Goal: Find contact information

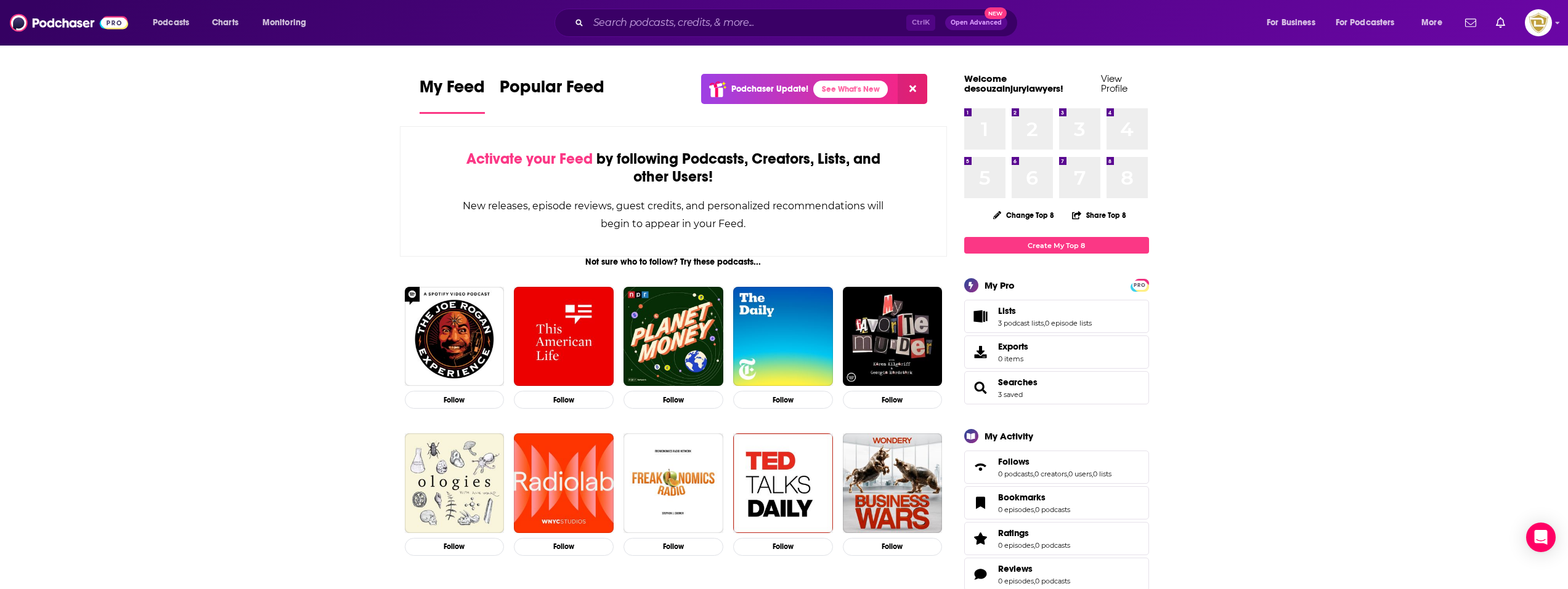
click at [1524, 18] on div at bounding box center [1506, 22] width 92 height 27
click at [1546, 26] on img "Logged in as desouzainjurylawyers" at bounding box center [1537, 22] width 27 height 27
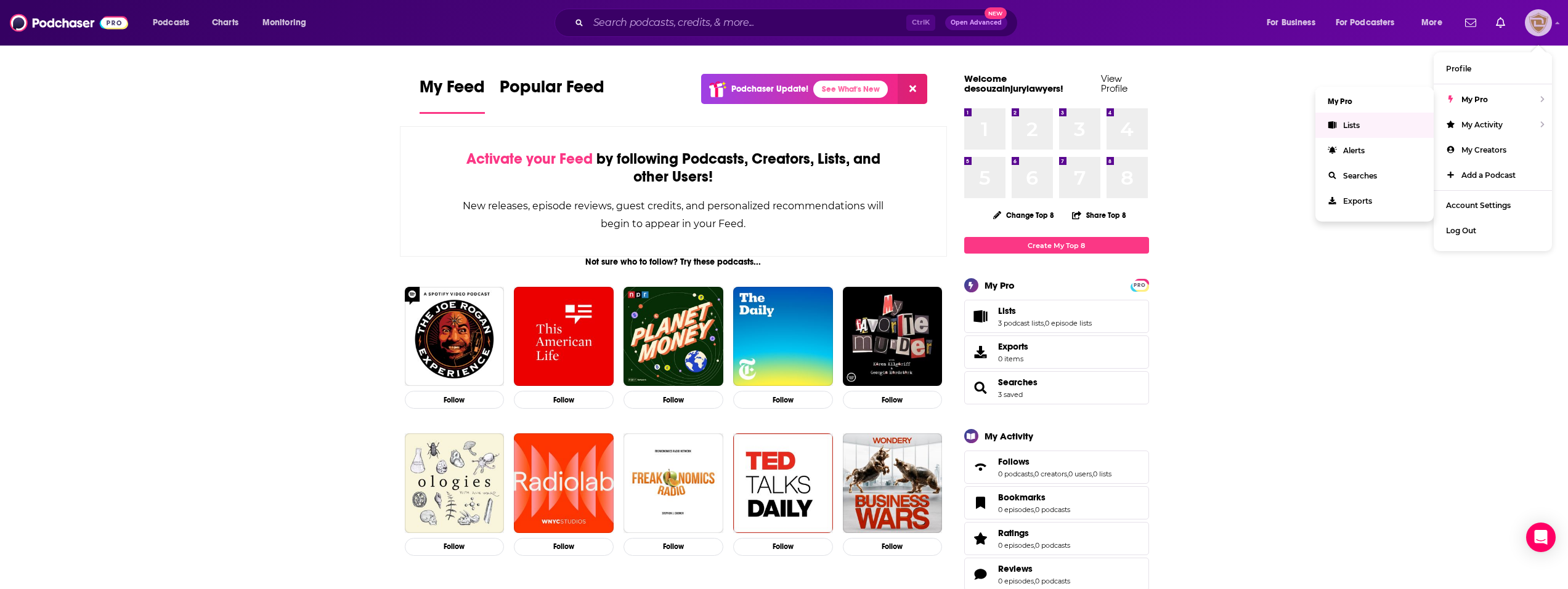
click at [1382, 123] on link "Lists" at bounding box center [1374, 125] width 118 height 25
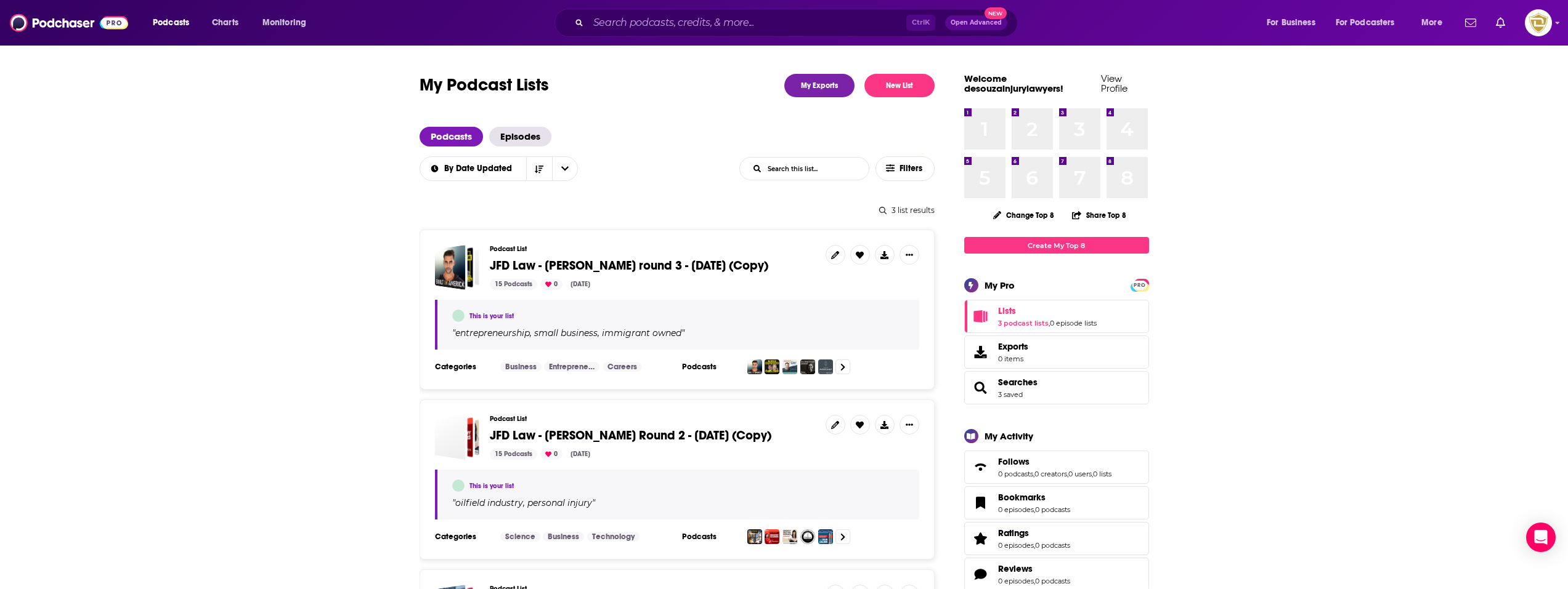
click at [674, 268] on span "JFD Law - [PERSON_NAME] round 3 - [DATE] (Copy)" at bounding box center [629, 265] width 278 height 16
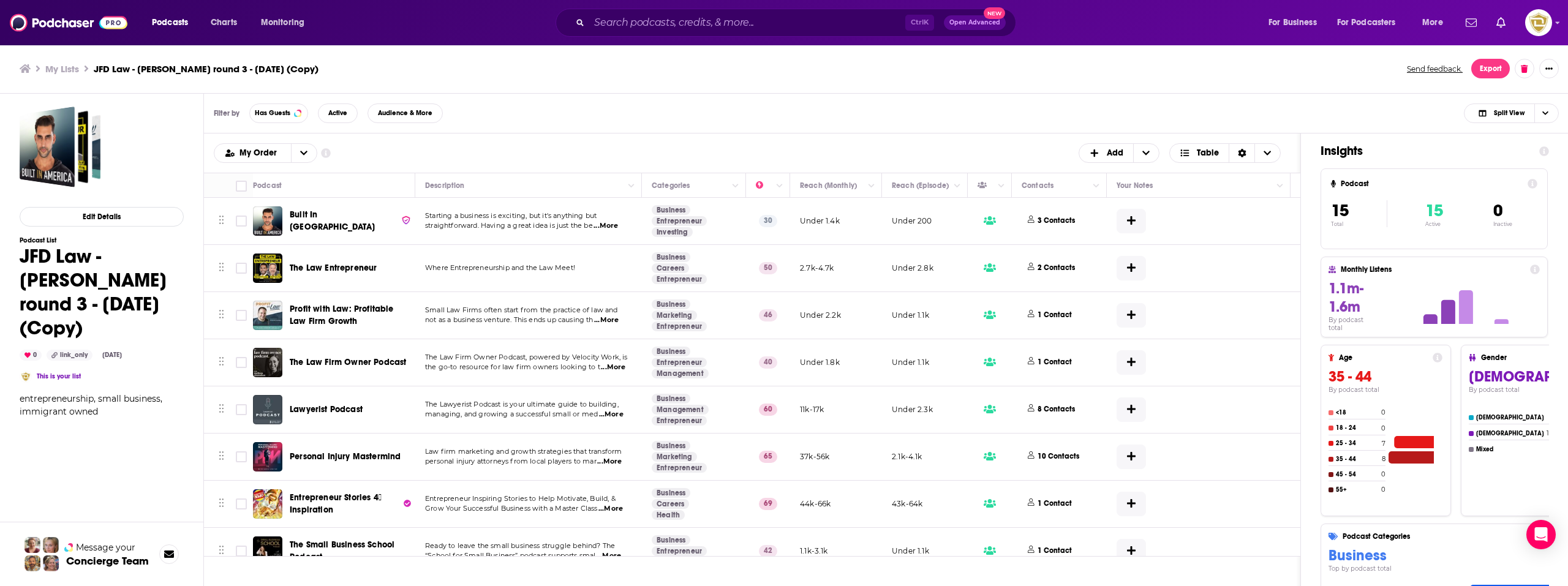
click at [329, 411] on span "Lawyerist Podcast" at bounding box center [326, 409] width 73 height 10
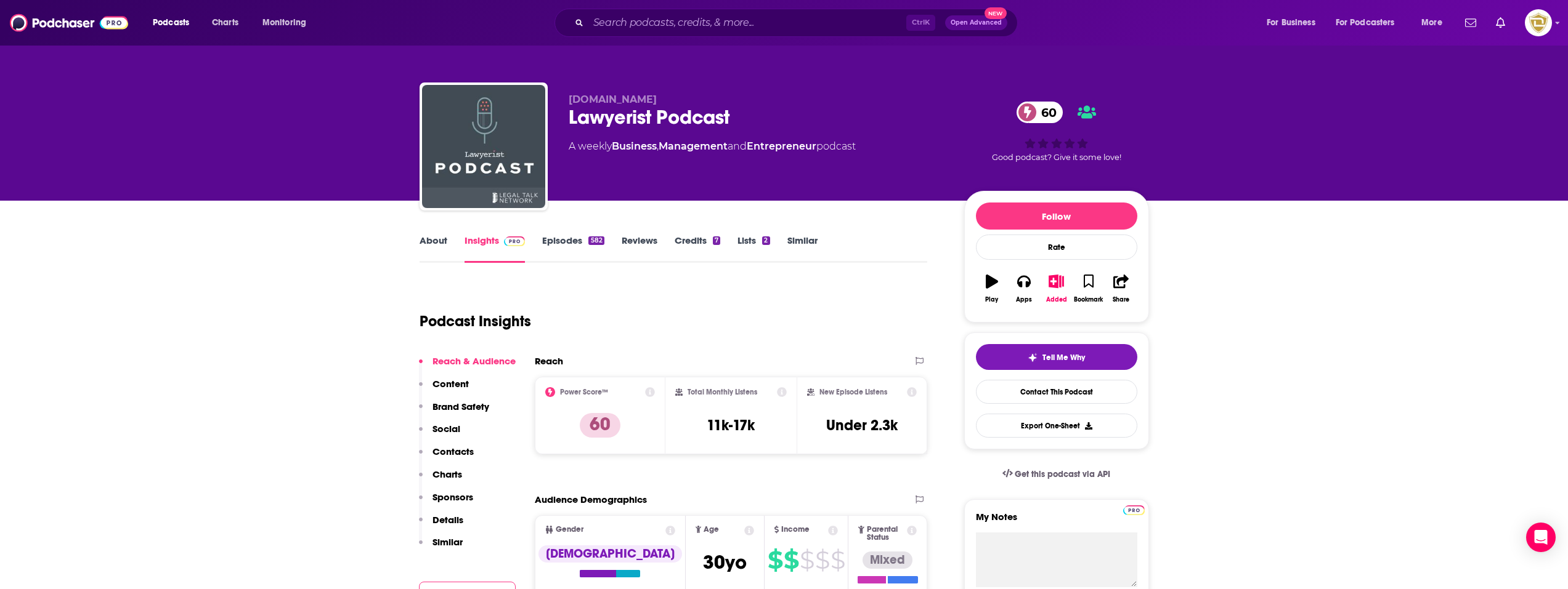
click at [431, 252] on link "About" at bounding box center [433, 249] width 28 height 29
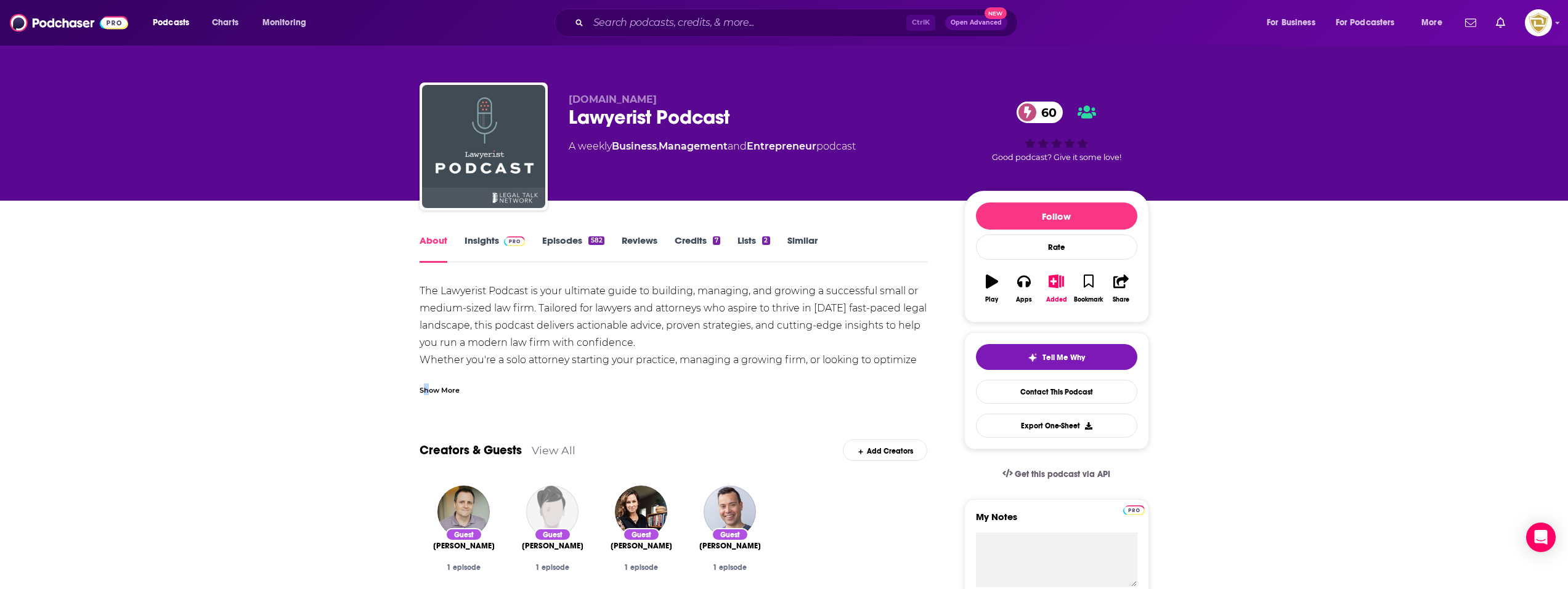
drag, startPoint x: 426, startPoint y: 388, endPoint x: 435, endPoint y: 390, distance: 9.2
click at [431, 389] on div "Show More" at bounding box center [439, 390] width 40 height 12
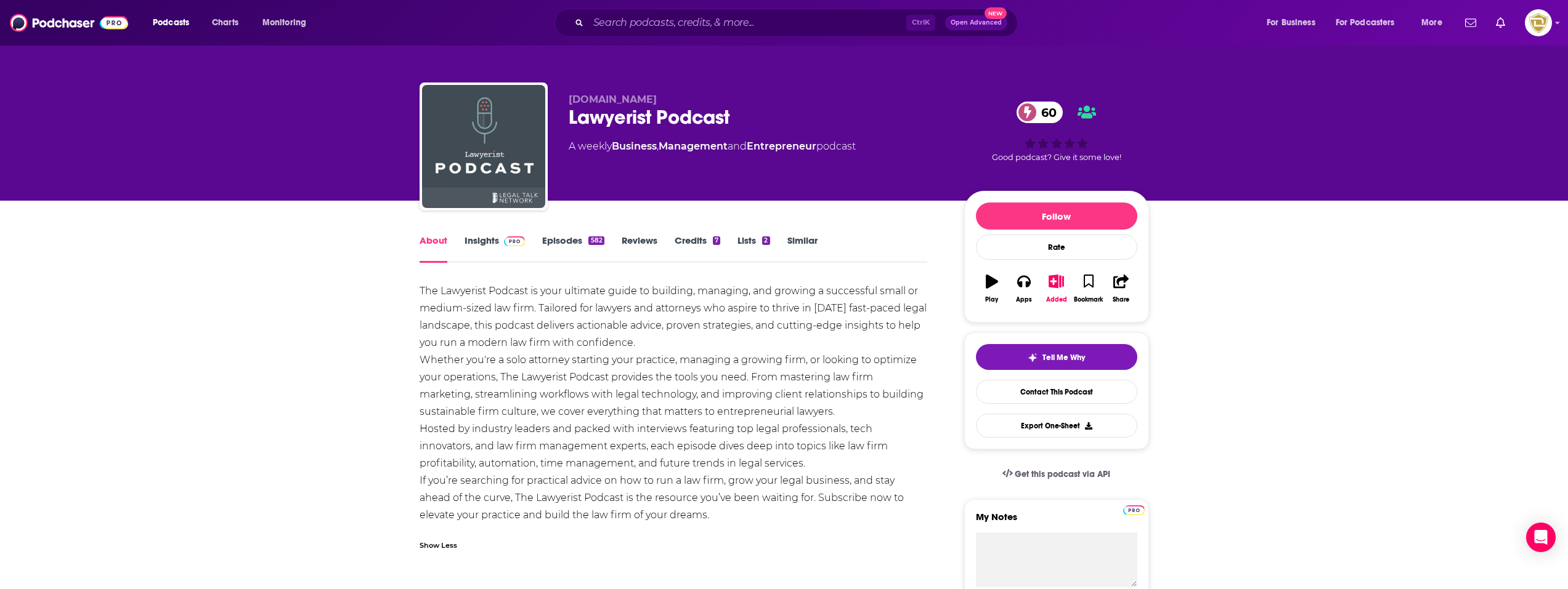
click at [484, 245] on link "Insights" at bounding box center [495, 249] width 61 height 29
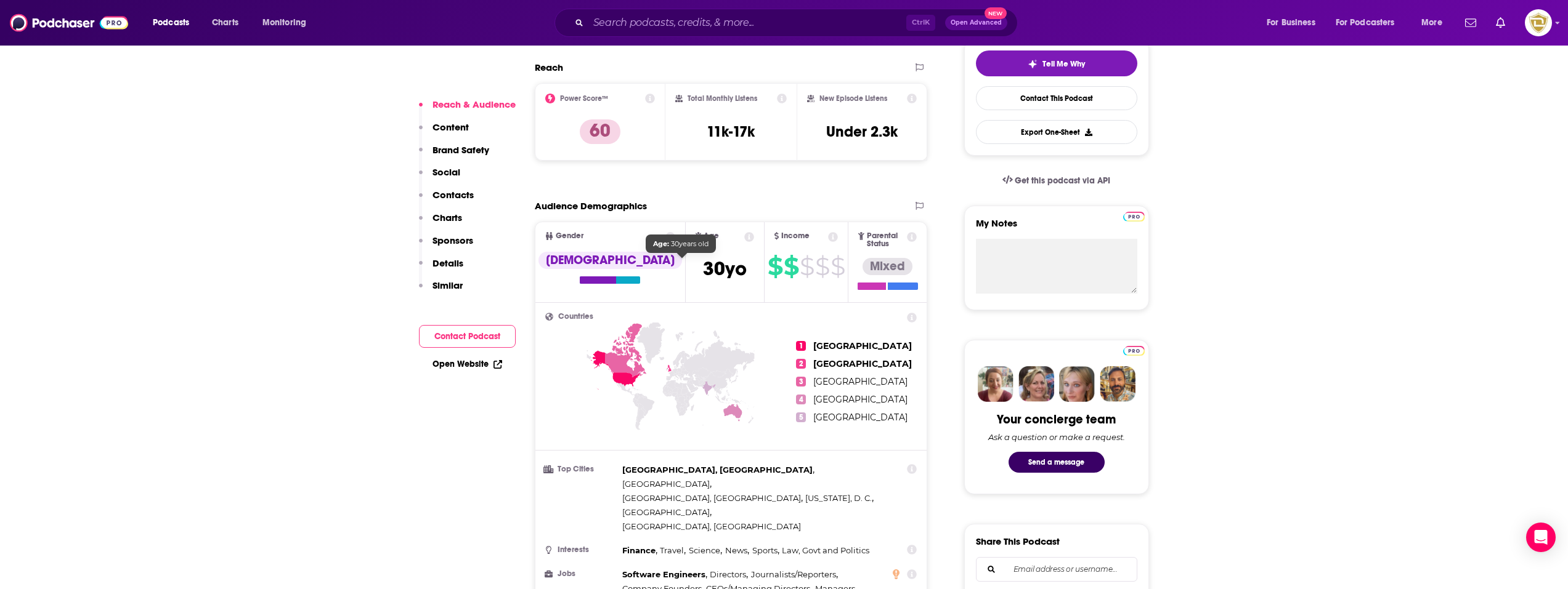
scroll to position [247, 0]
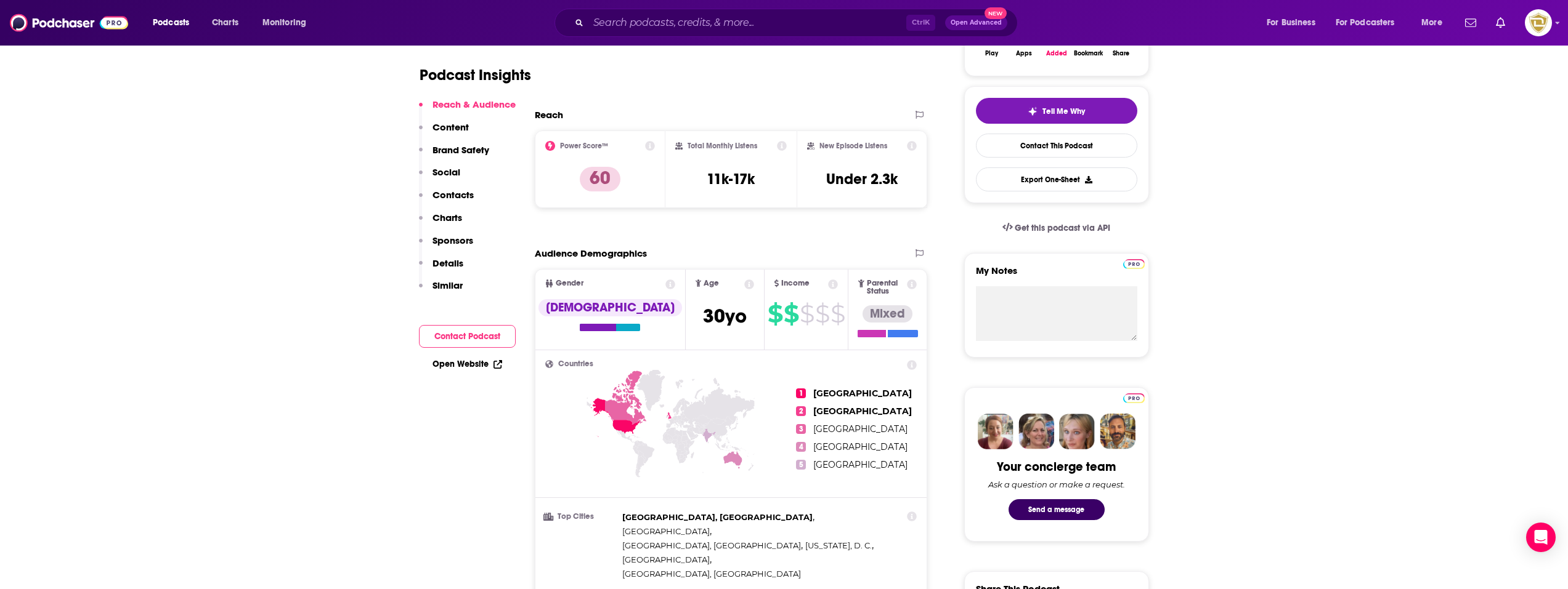
click at [480, 365] on link "Open Website" at bounding box center [467, 364] width 70 height 10
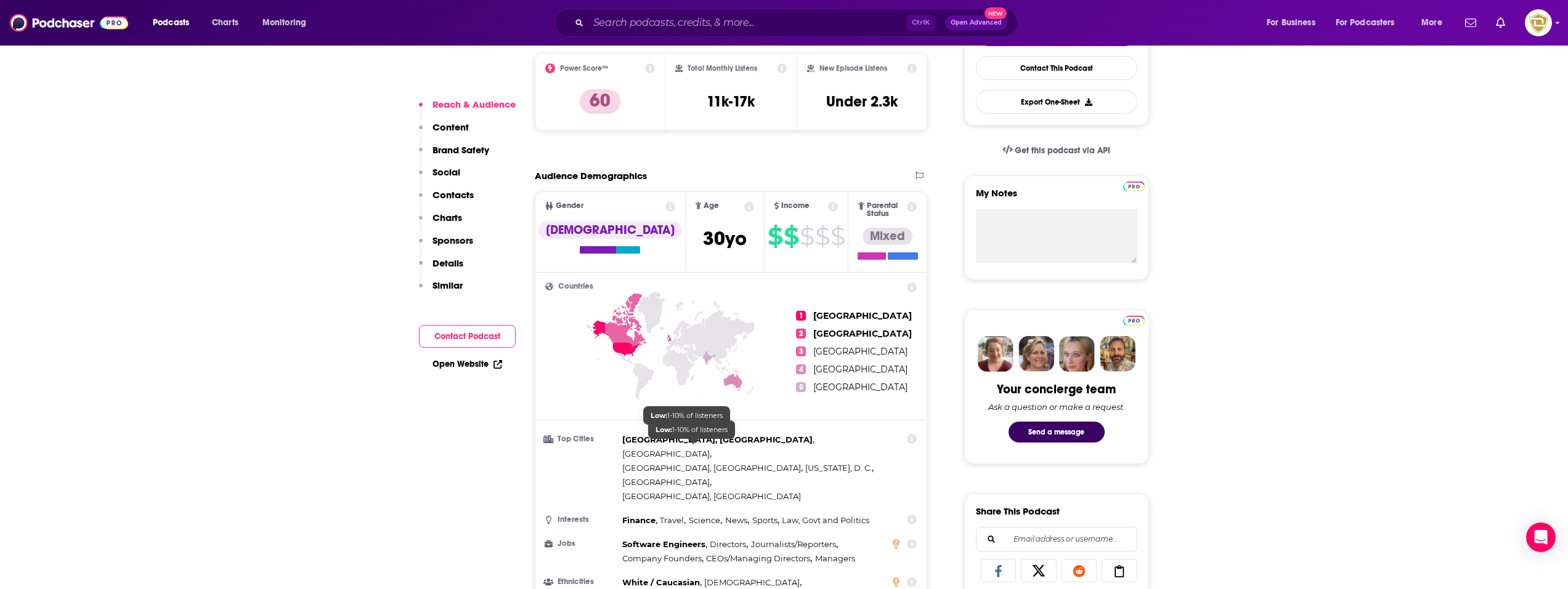
scroll to position [123, 0]
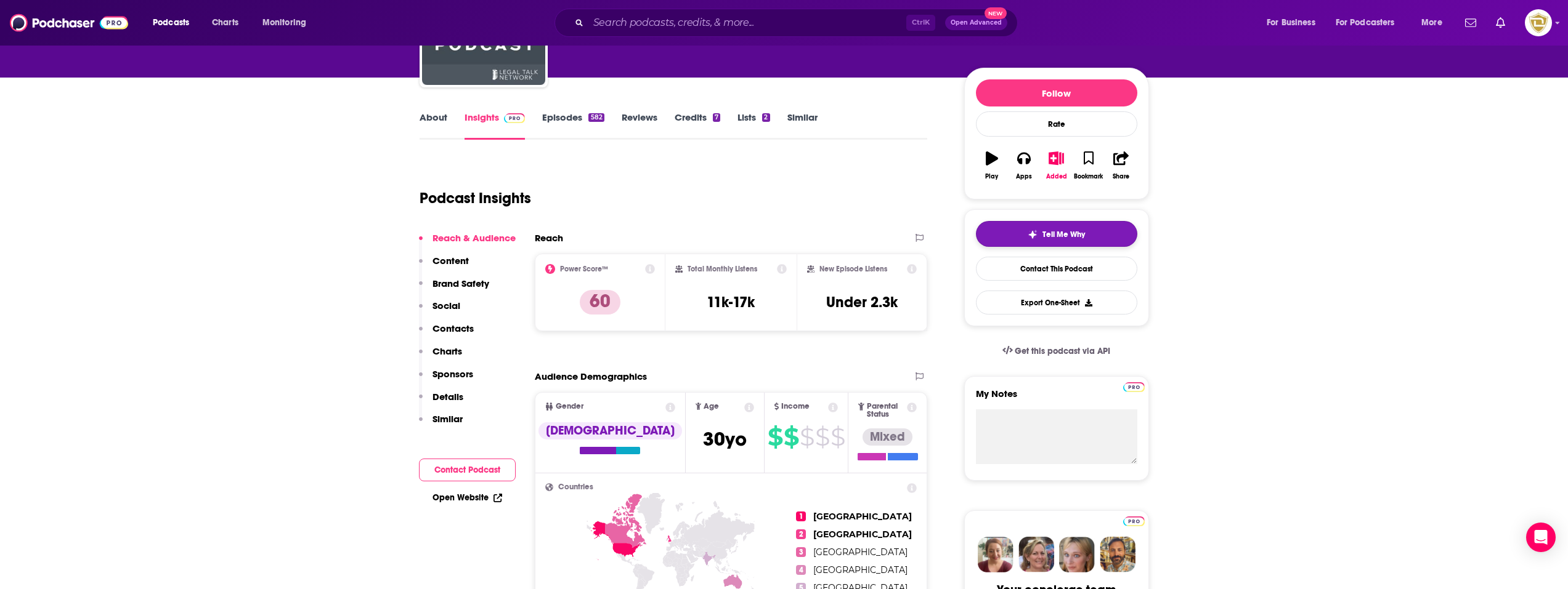
click at [1034, 234] on img "button" at bounding box center [1033, 235] width 10 height 10
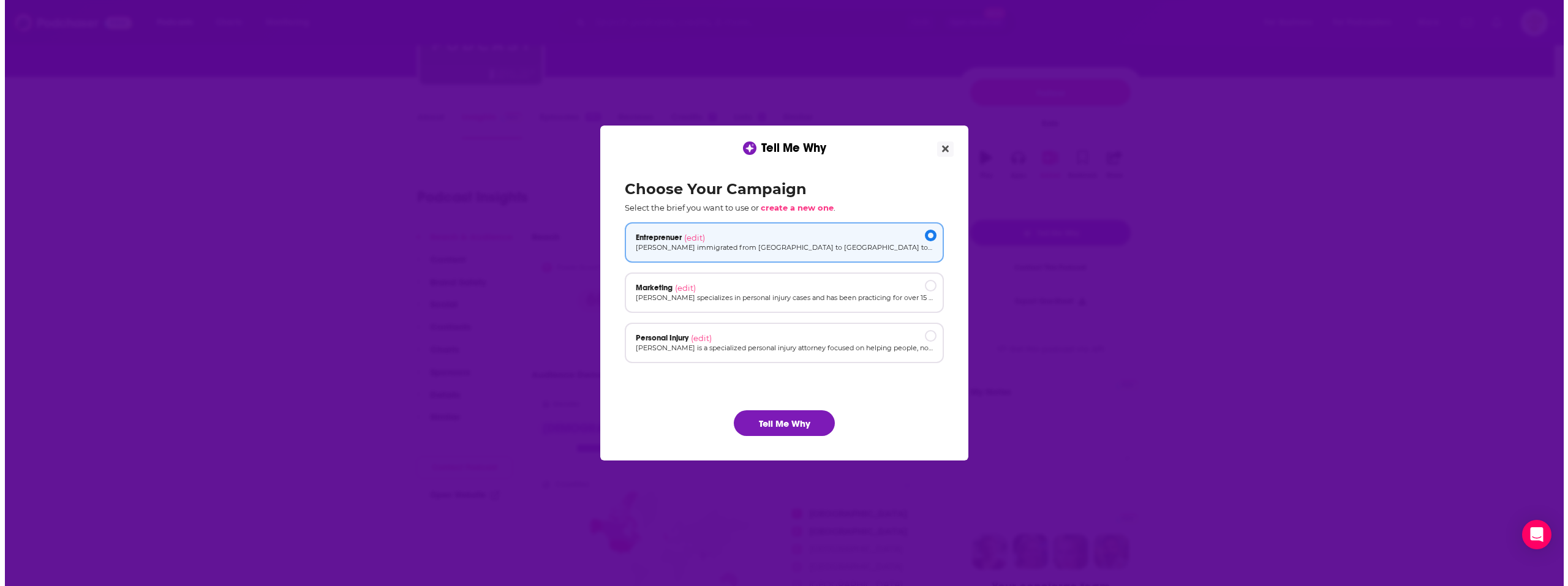
scroll to position [0, 0]
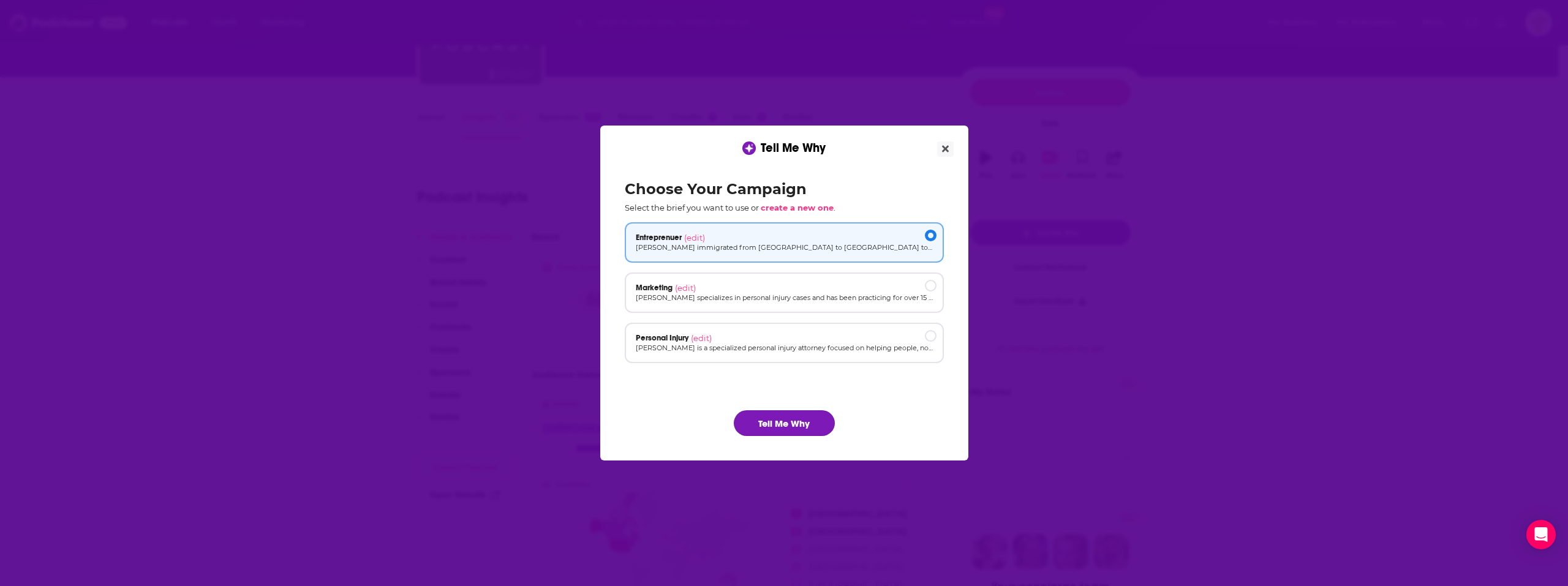
click at [805, 425] on button "Tell Me Why" at bounding box center [784, 424] width 101 height 26
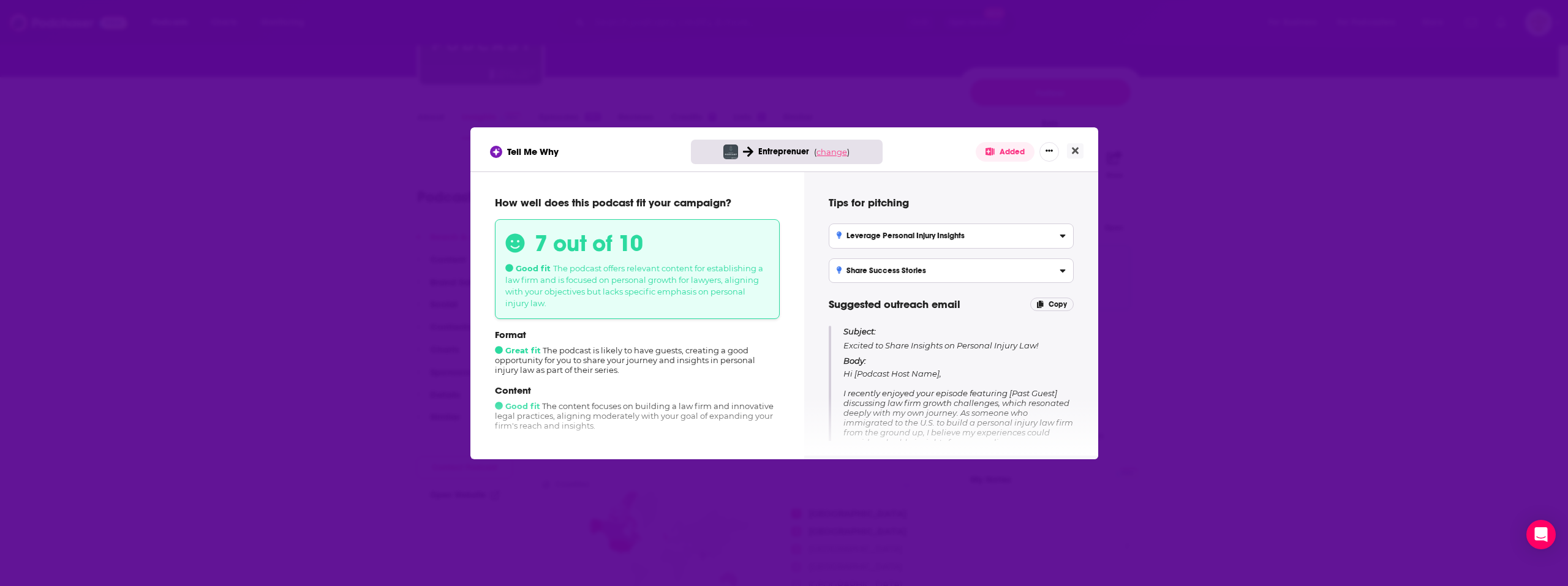
click at [835, 148] on span "change" at bounding box center [831, 151] width 30 height 10
click at [854, 242] on button "Change campaign" at bounding box center [853, 244] width 83 height 15
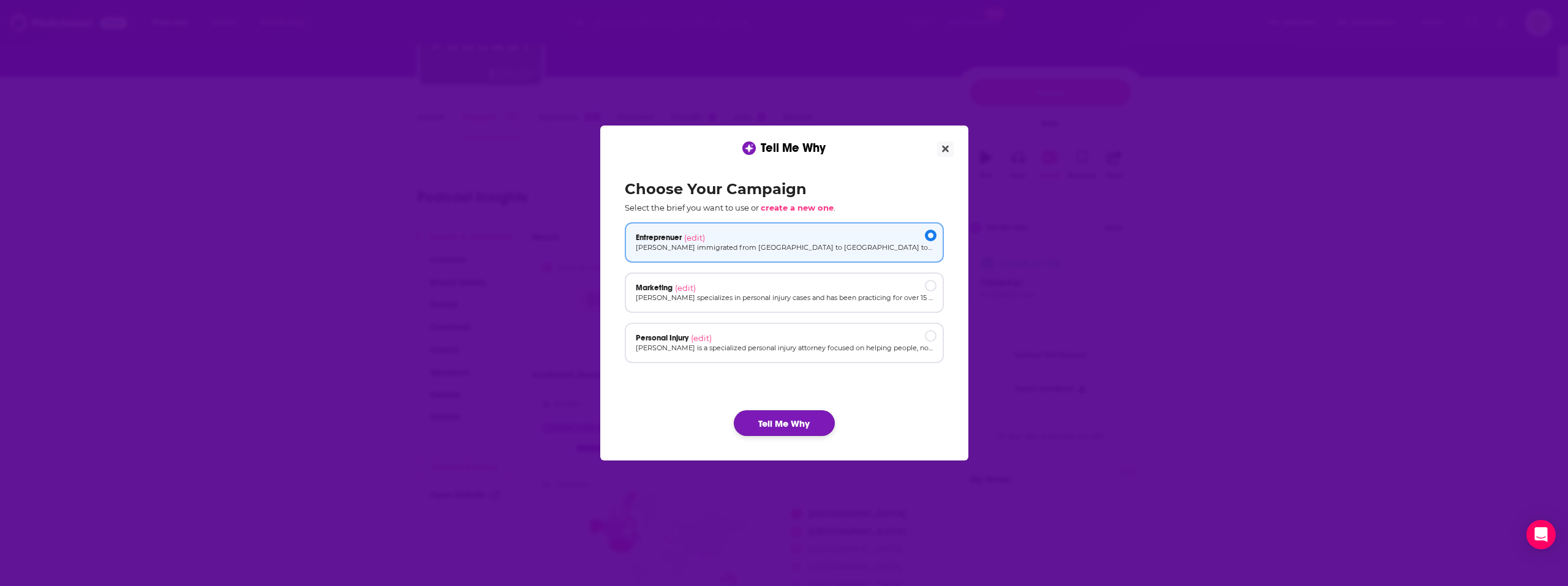
click at [772, 417] on button "Tell Me Why" at bounding box center [784, 424] width 101 height 26
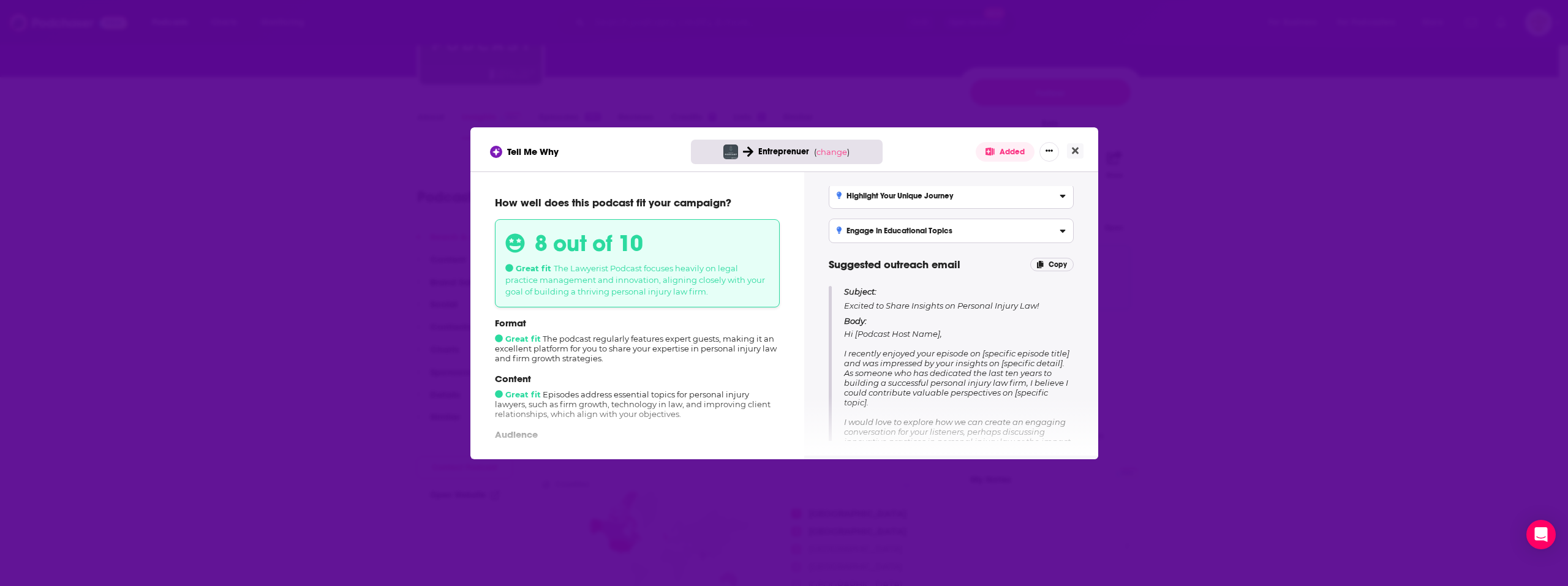
scroll to position [61, 0]
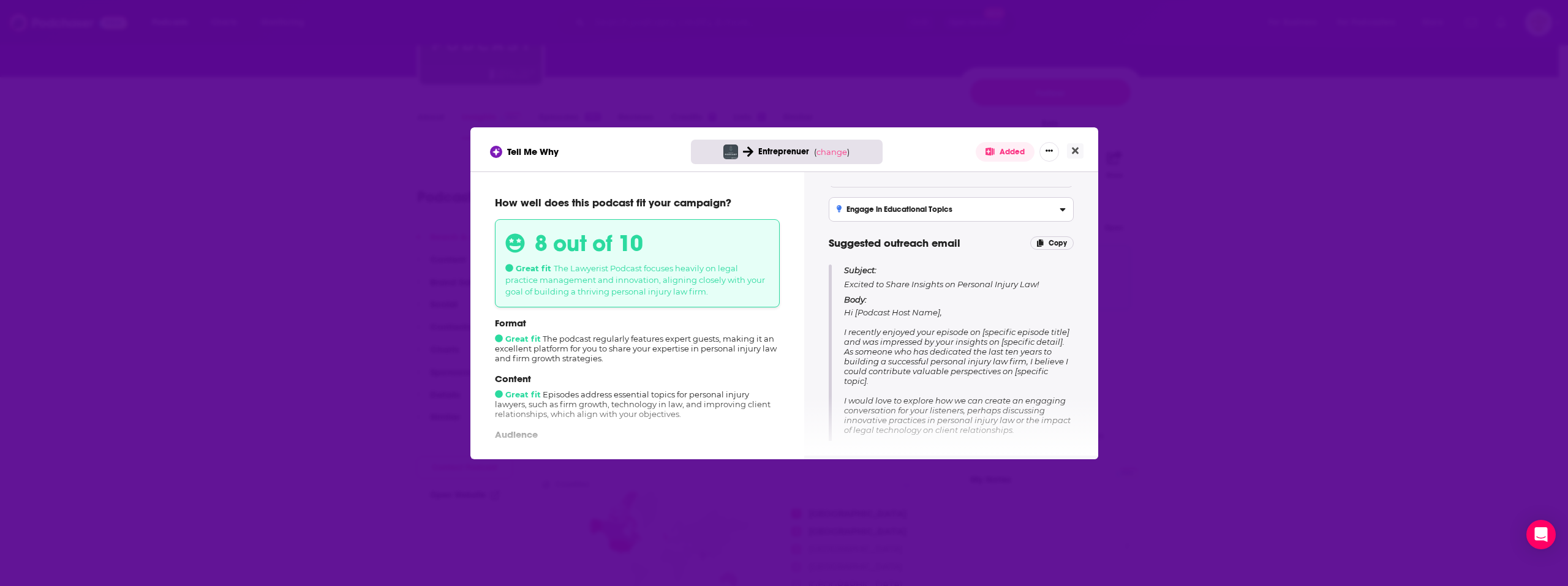
click at [849, 156] on span "( change )" at bounding box center [831, 151] width 36 height 10
click at [836, 150] on span "change" at bounding box center [831, 151] width 30 height 10
click at [865, 236] on button "Change campaign" at bounding box center [853, 244] width 83 height 15
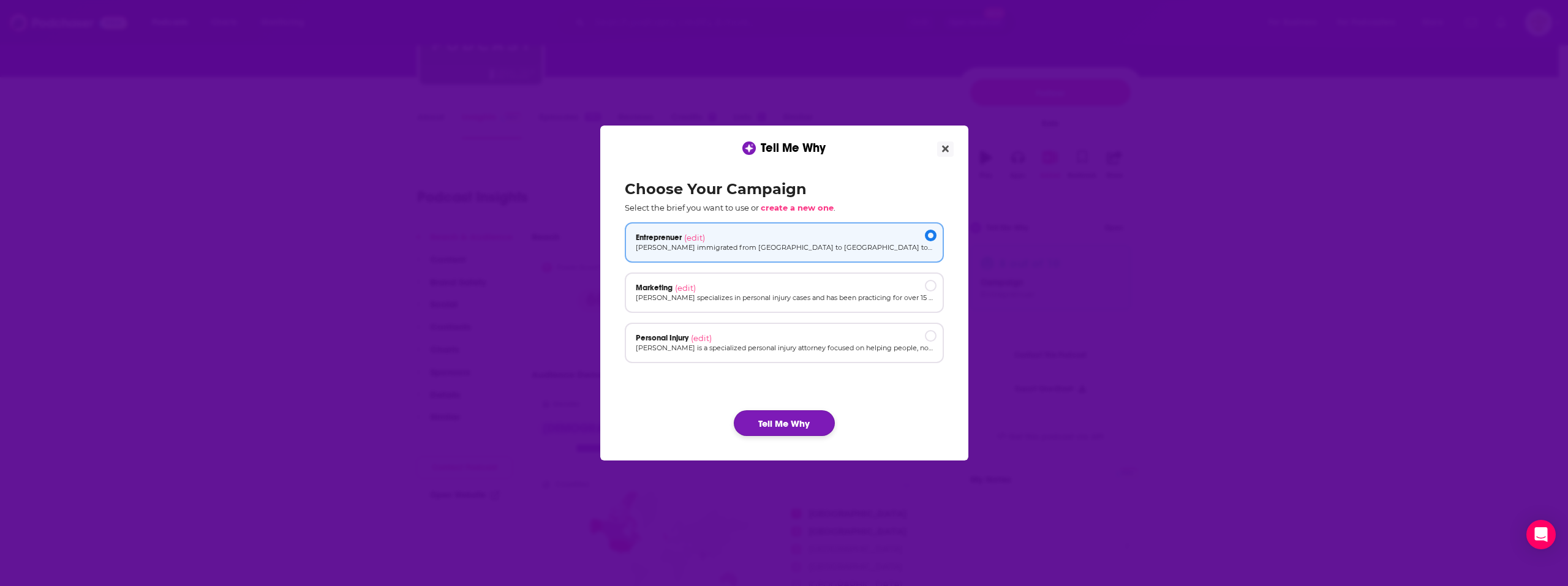
click at [781, 421] on button "Tell Me Why" at bounding box center [784, 424] width 101 height 26
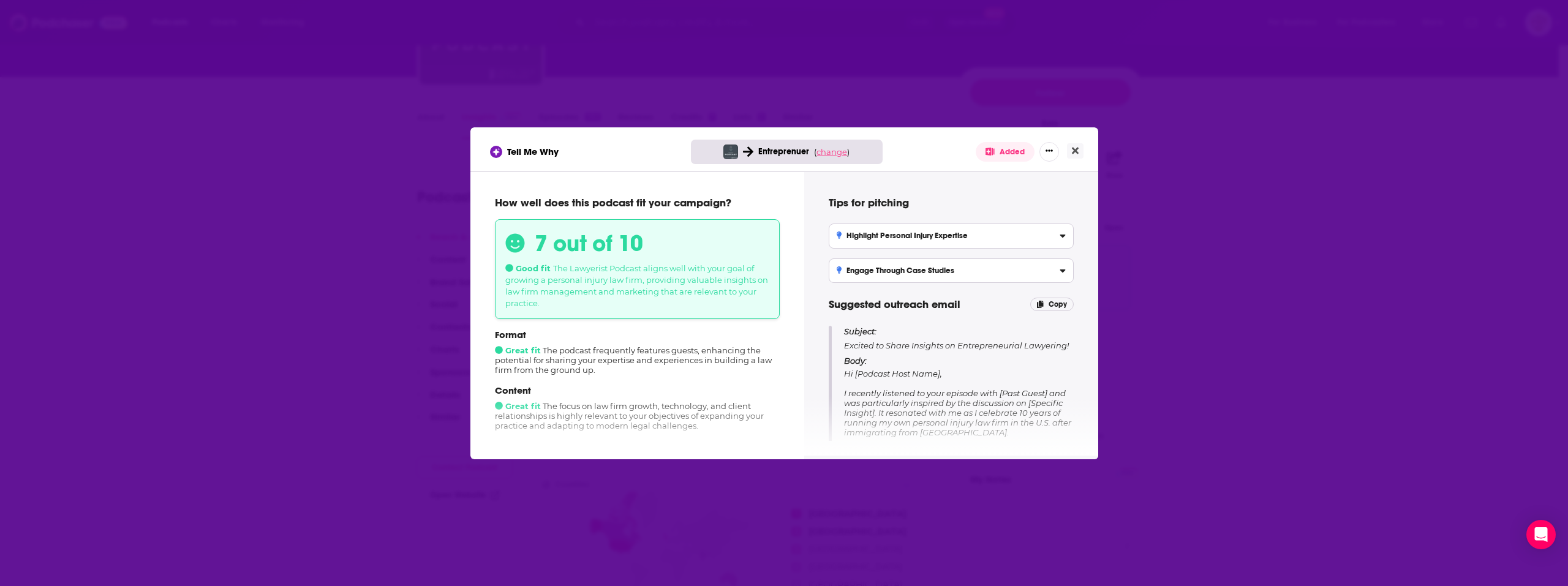
click at [834, 155] on span "change" at bounding box center [831, 151] width 30 height 10
click at [856, 251] on span "Results will be lost Changing your campaign will erase results. Close Change ca…" at bounding box center [831, 216] width 163 height 90
click at [854, 245] on button "Change campaign" at bounding box center [853, 244] width 83 height 15
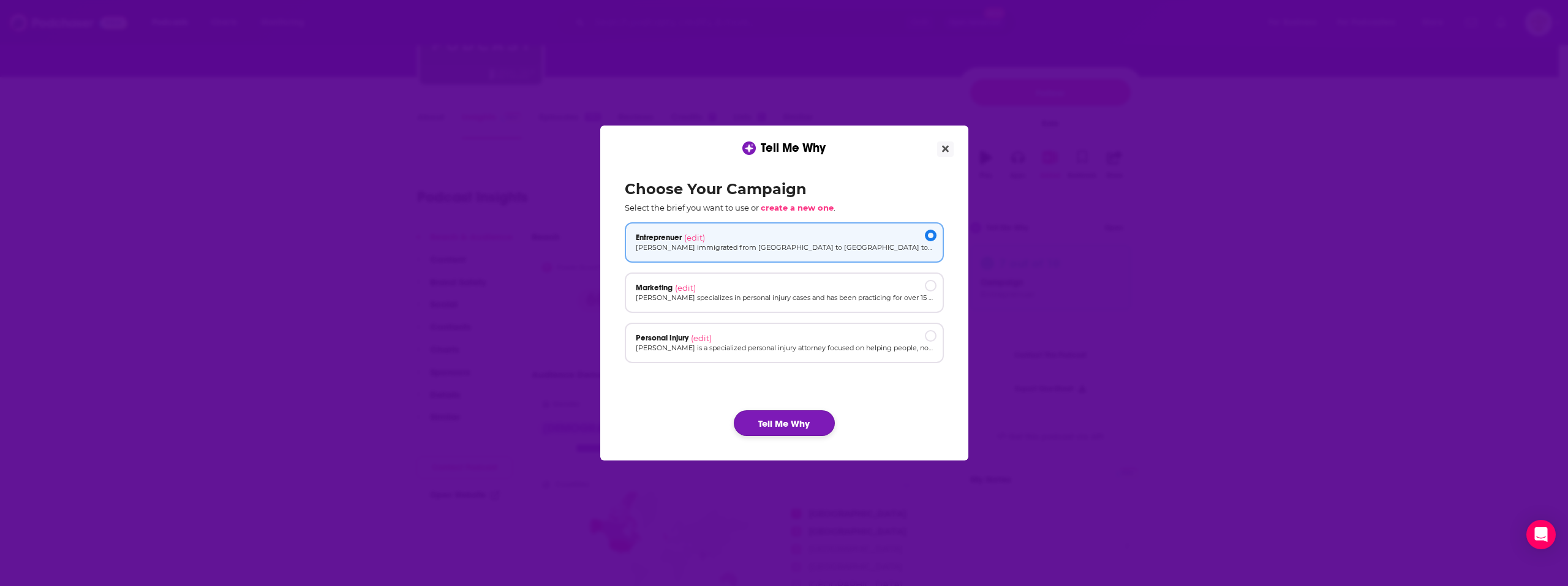
click at [763, 422] on button "Tell Me Why" at bounding box center [784, 424] width 101 height 26
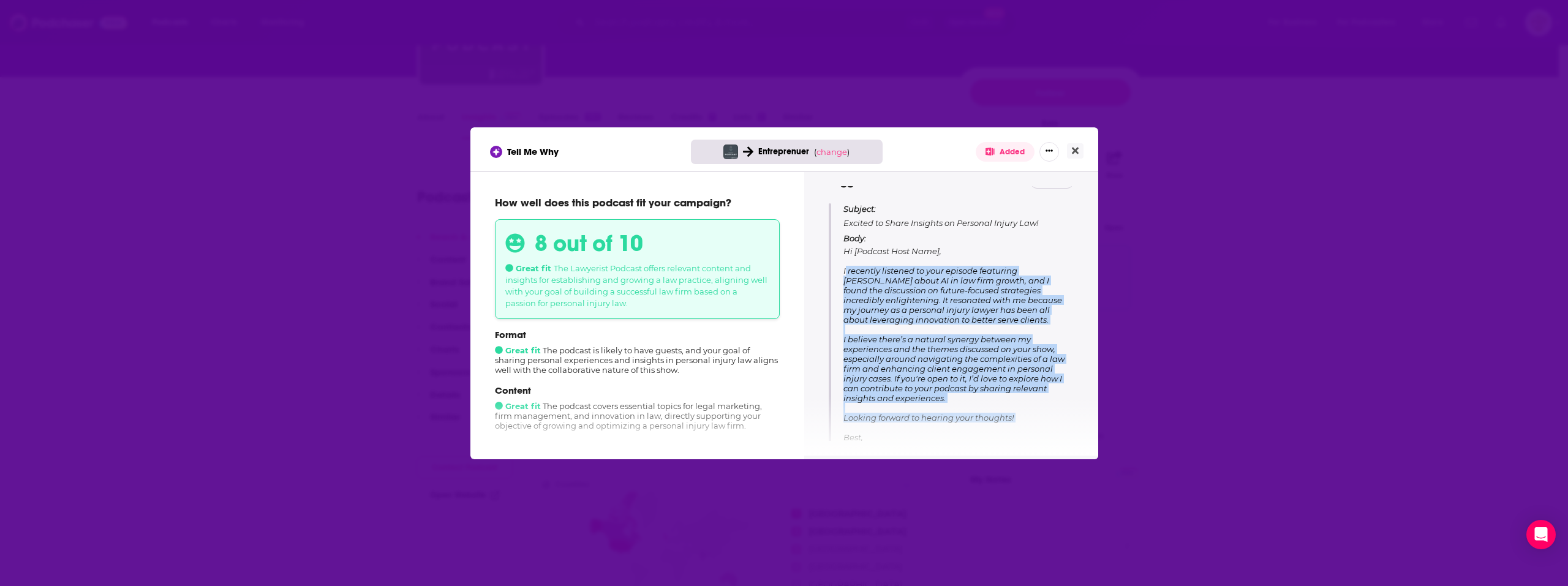
scroll to position [154, 0]
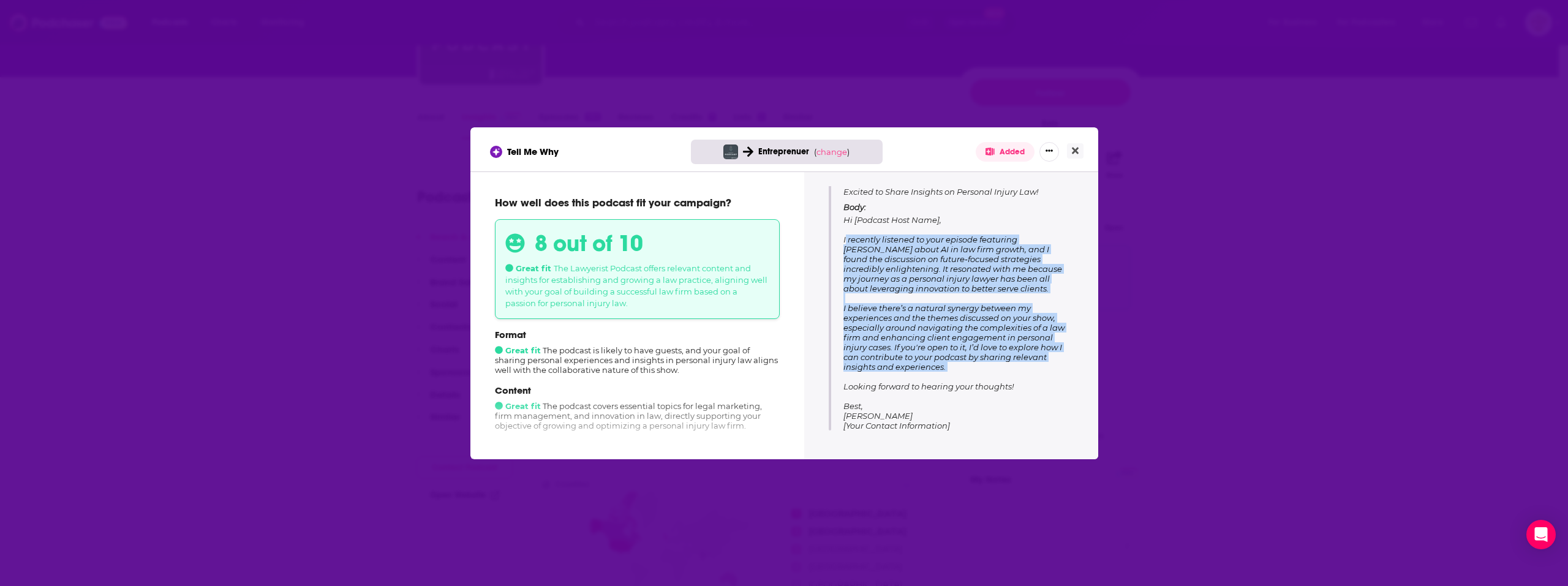
drag, startPoint x: 844, startPoint y: 270, endPoint x: 1053, endPoint y: 375, distance: 233.9
click at [1053, 375] on p "Body: Hi [Podcast Host Name], I recently listened to your episode featuring [PE…" at bounding box center [958, 317] width 231 height 229
copy span "I recently listened to your episode featuring [PERSON_NAME] about AI in law fir…"
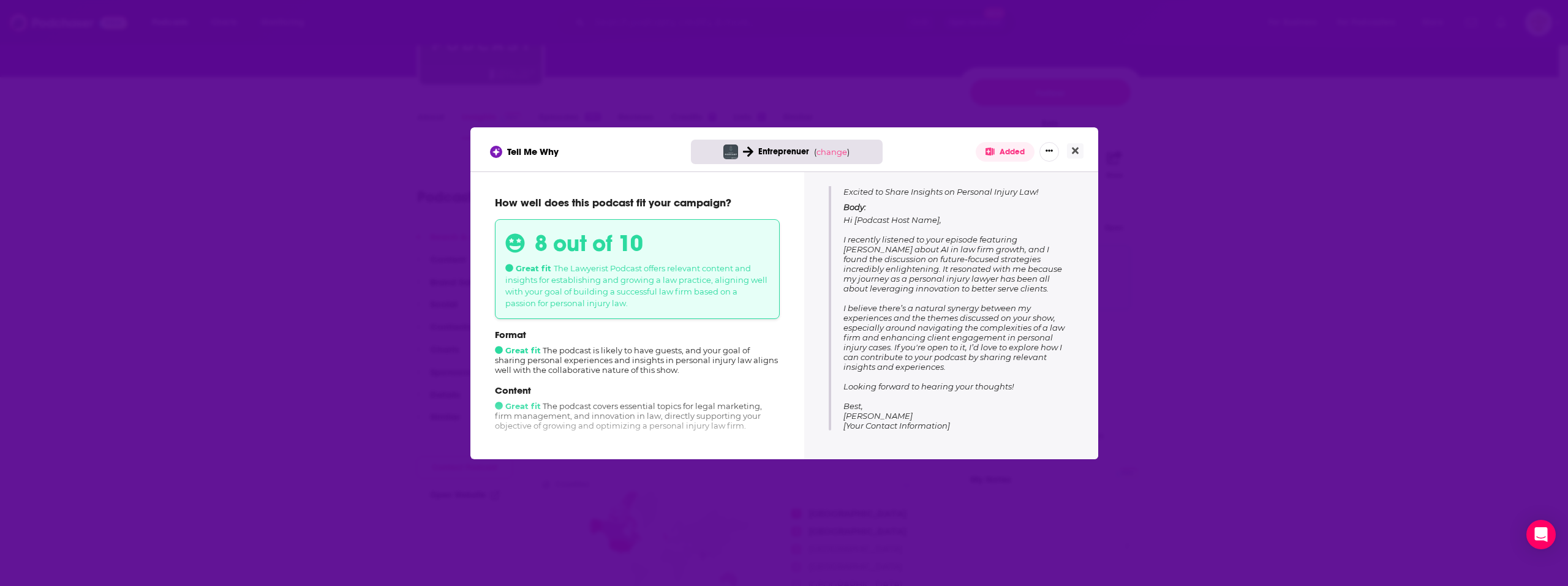
click at [1083, 143] on div "Tell Me Why Entreprenuer ( change ) Added" at bounding box center [784, 149] width 628 height 44
click at [1079, 148] on button "Close" at bounding box center [1075, 150] width 17 height 16
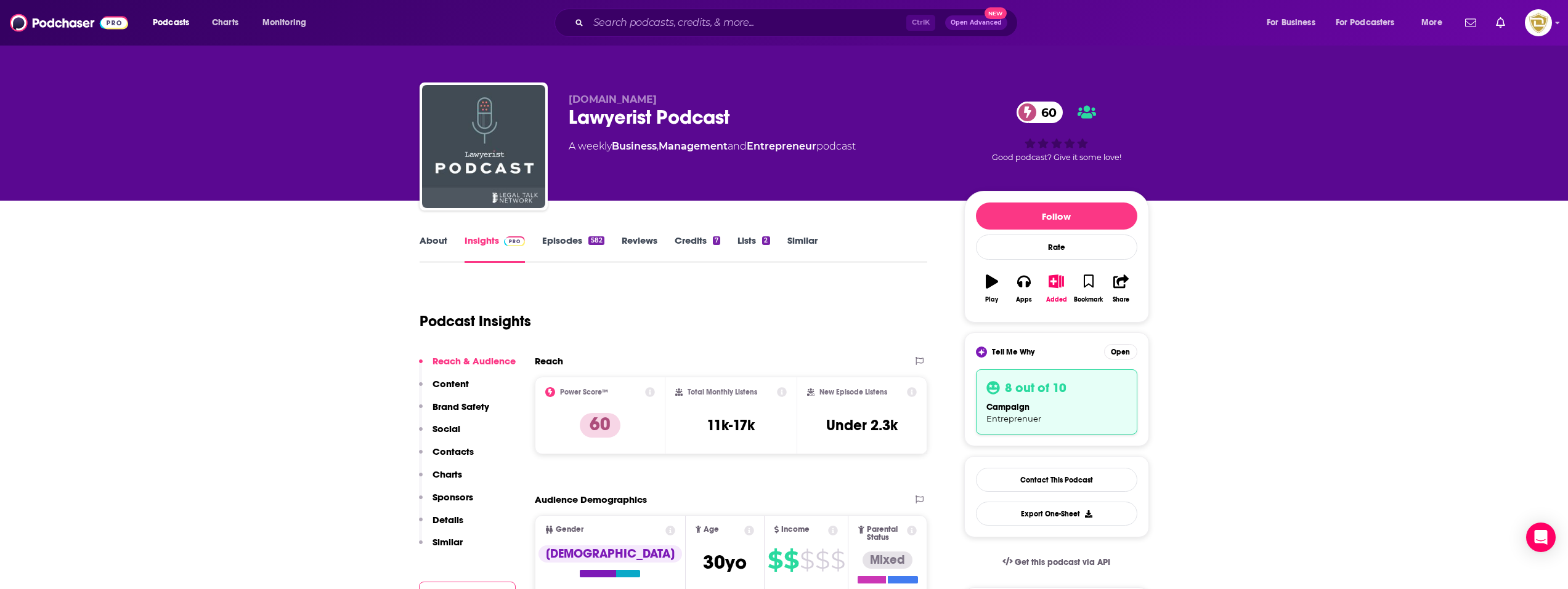
scroll to position [61, 0]
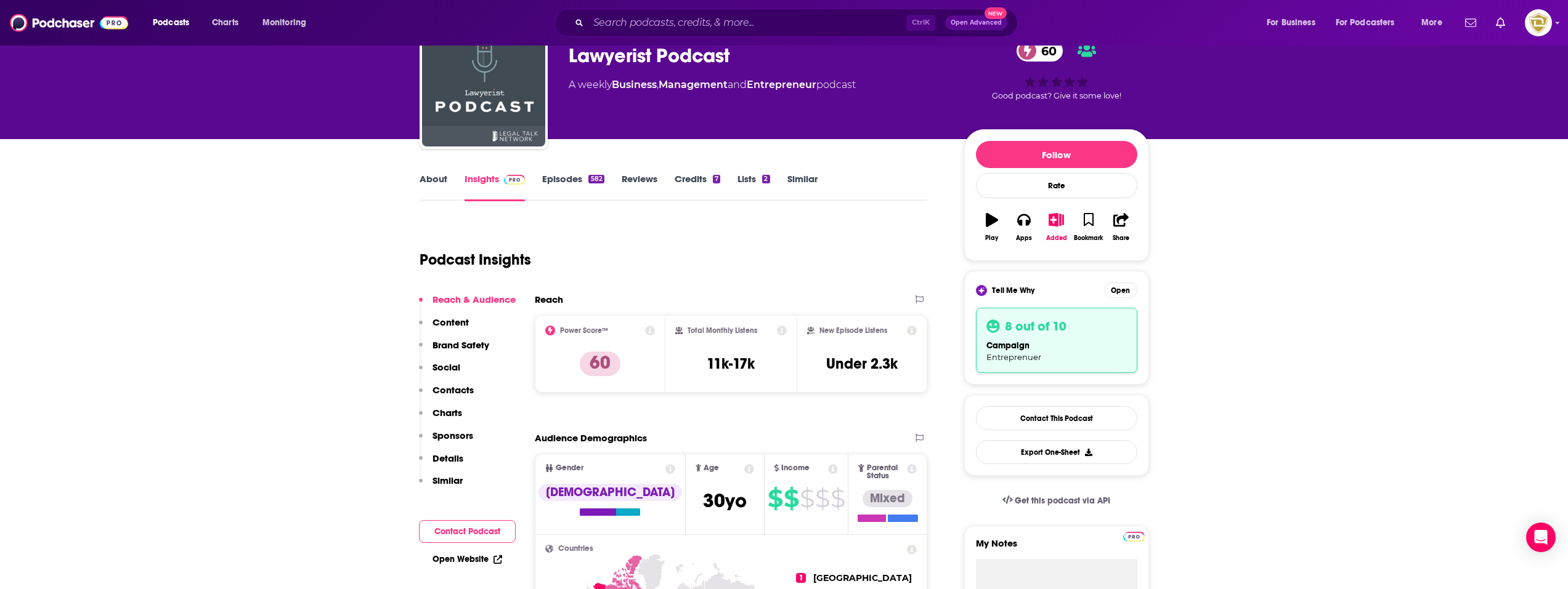
click at [431, 185] on link "About" at bounding box center [433, 187] width 28 height 29
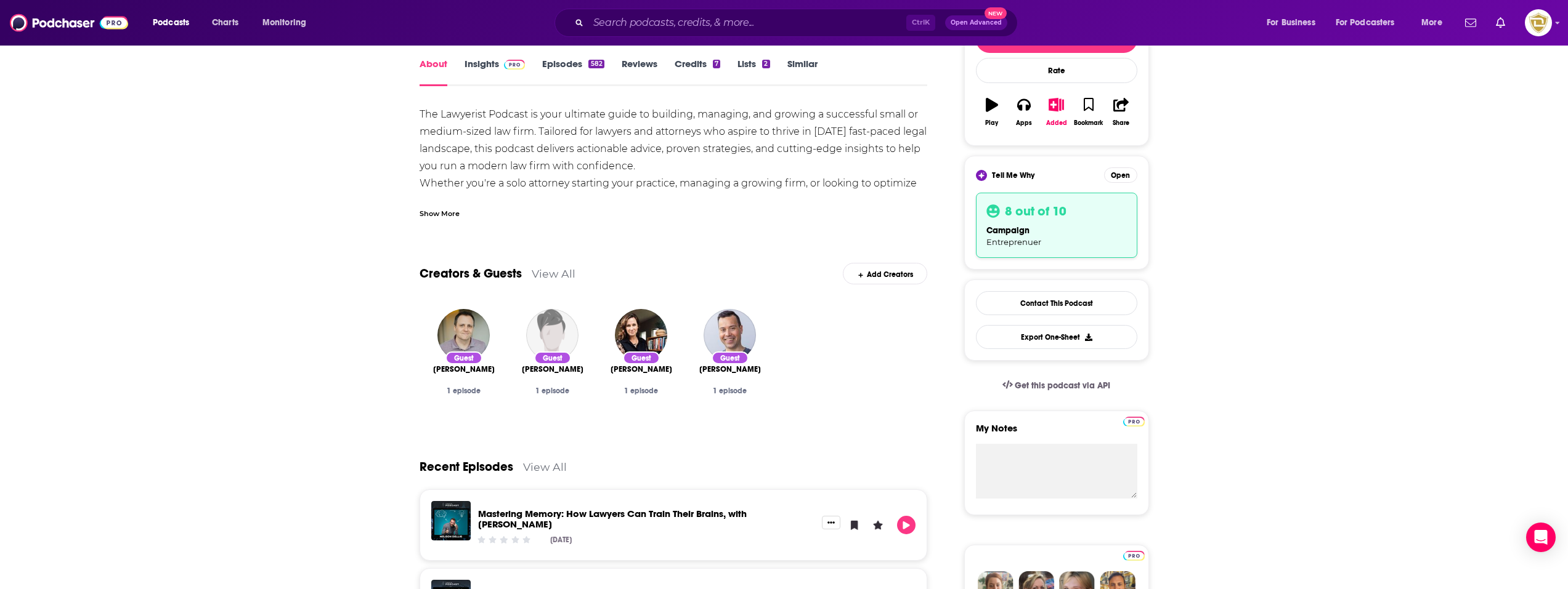
scroll to position [247, 0]
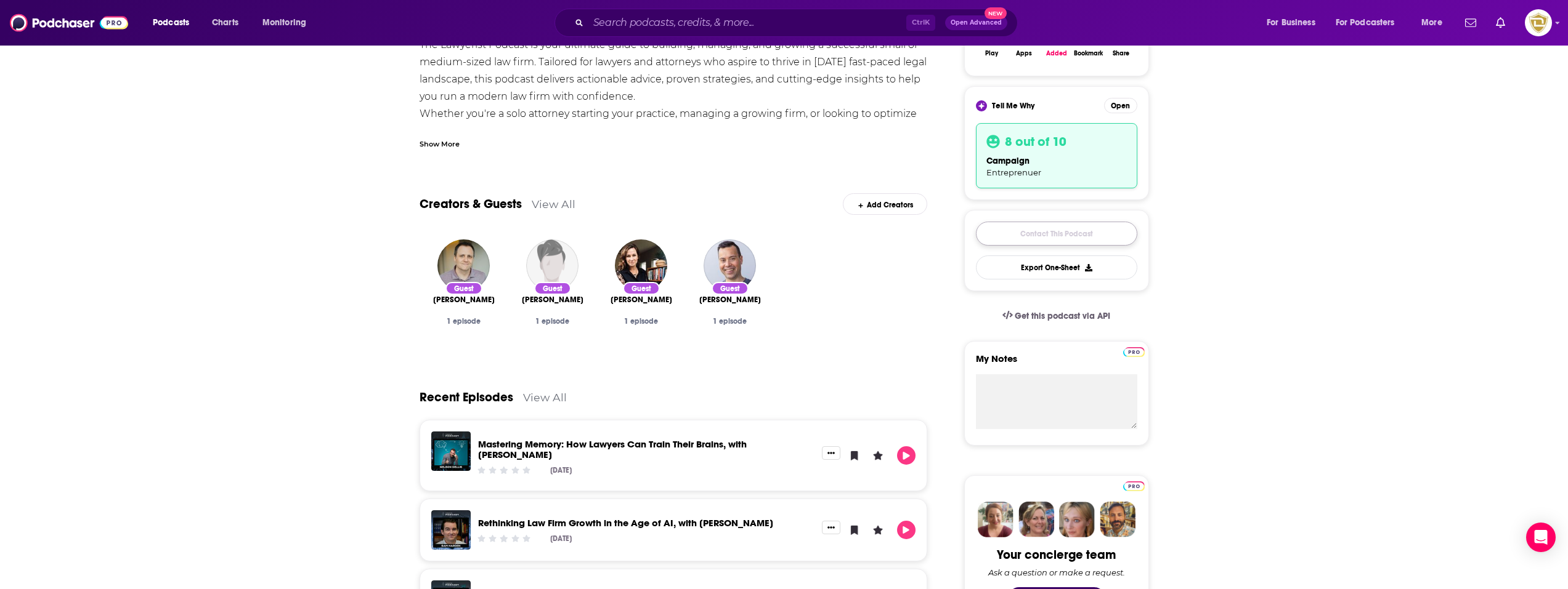
click at [1080, 239] on link "Contact This Podcast" at bounding box center [1057, 234] width 161 height 24
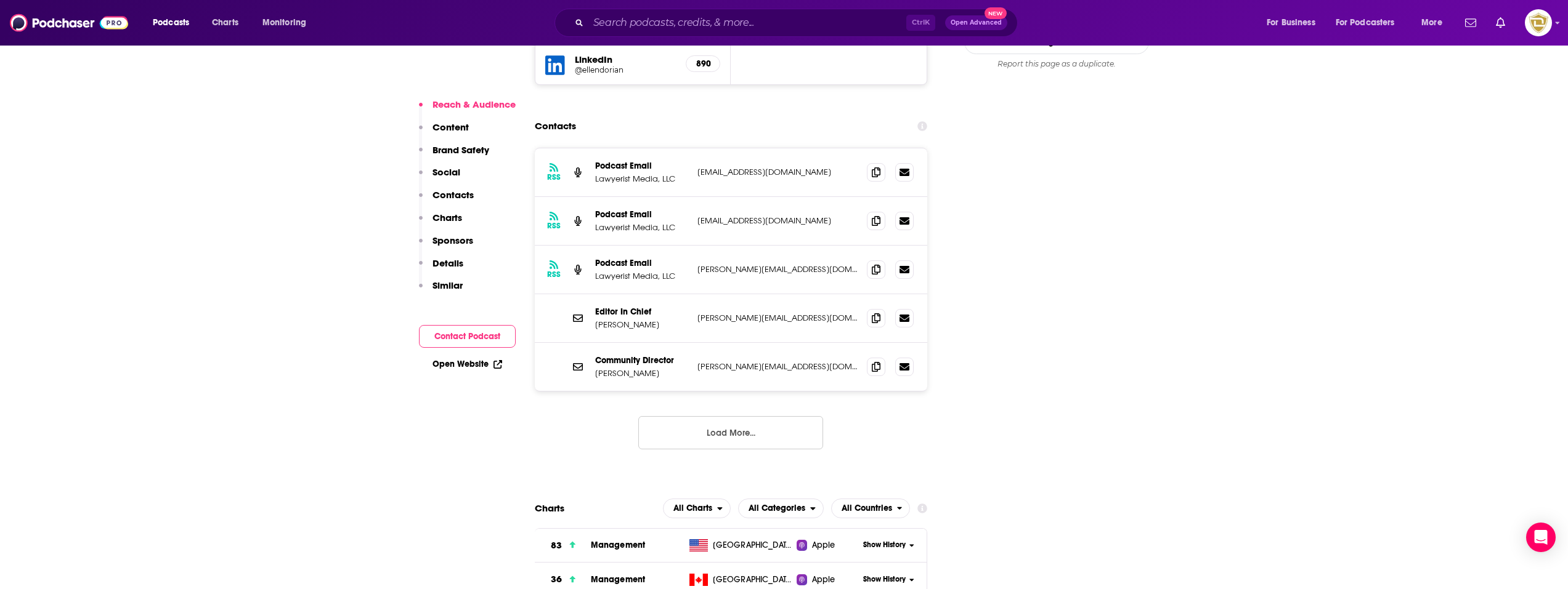
scroll to position [1453, 0]
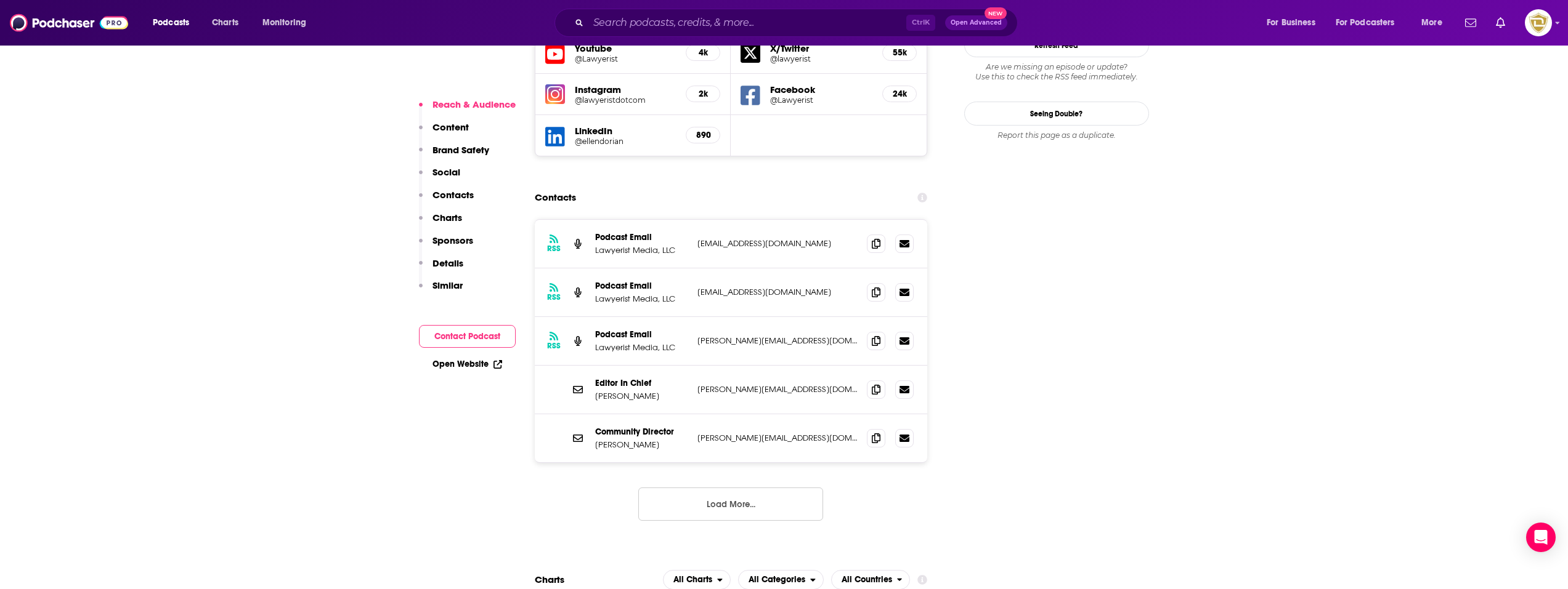
click at [460, 365] on link "Open Website" at bounding box center [467, 364] width 70 height 10
click at [906, 287] on icon at bounding box center [904, 291] width 10 height 10
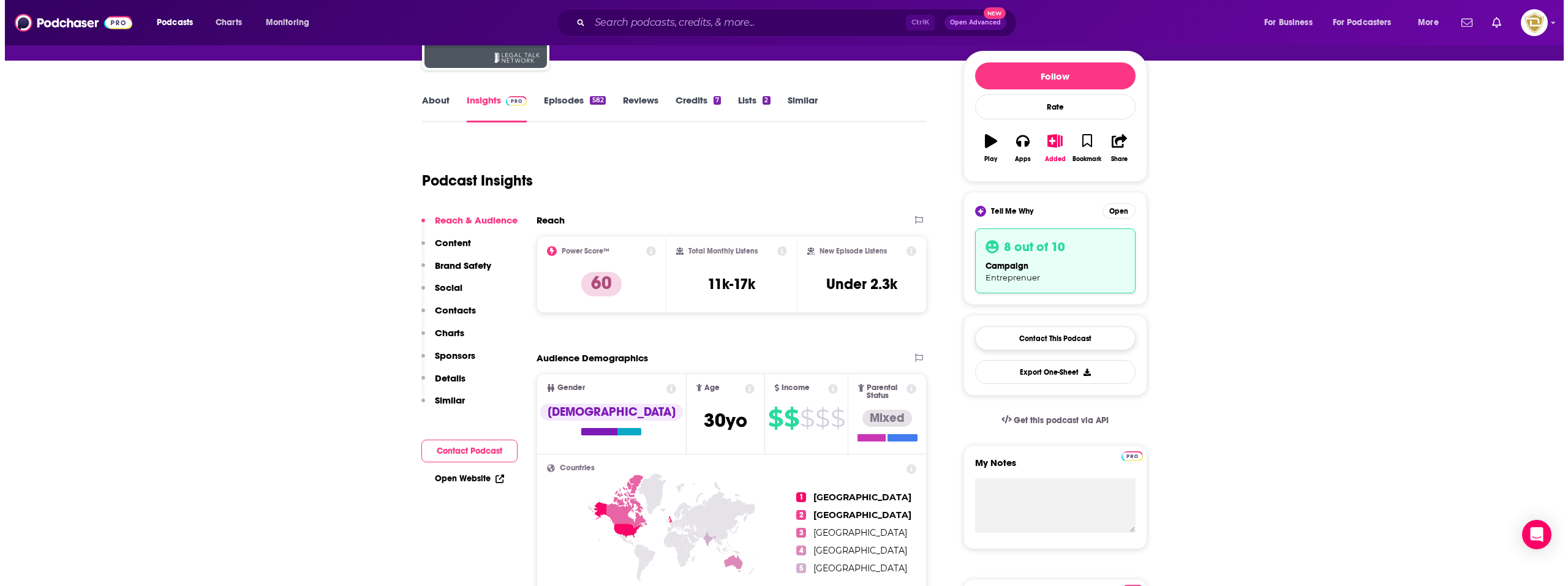
scroll to position [0, 0]
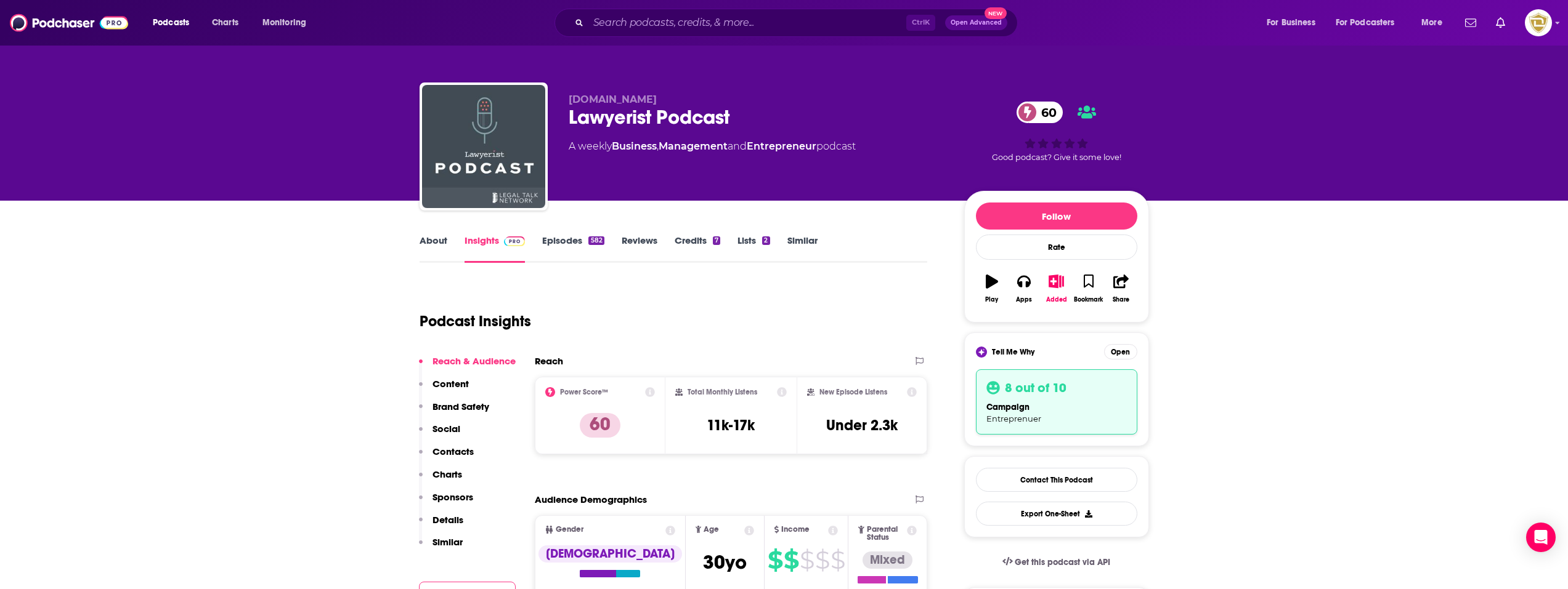
click at [1068, 393] on div "8 out of 10" at bounding box center [1056, 388] width 140 height 16
click at [1124, 352] on button "Open" at bounding box center [1121, 352] width 33 height 16
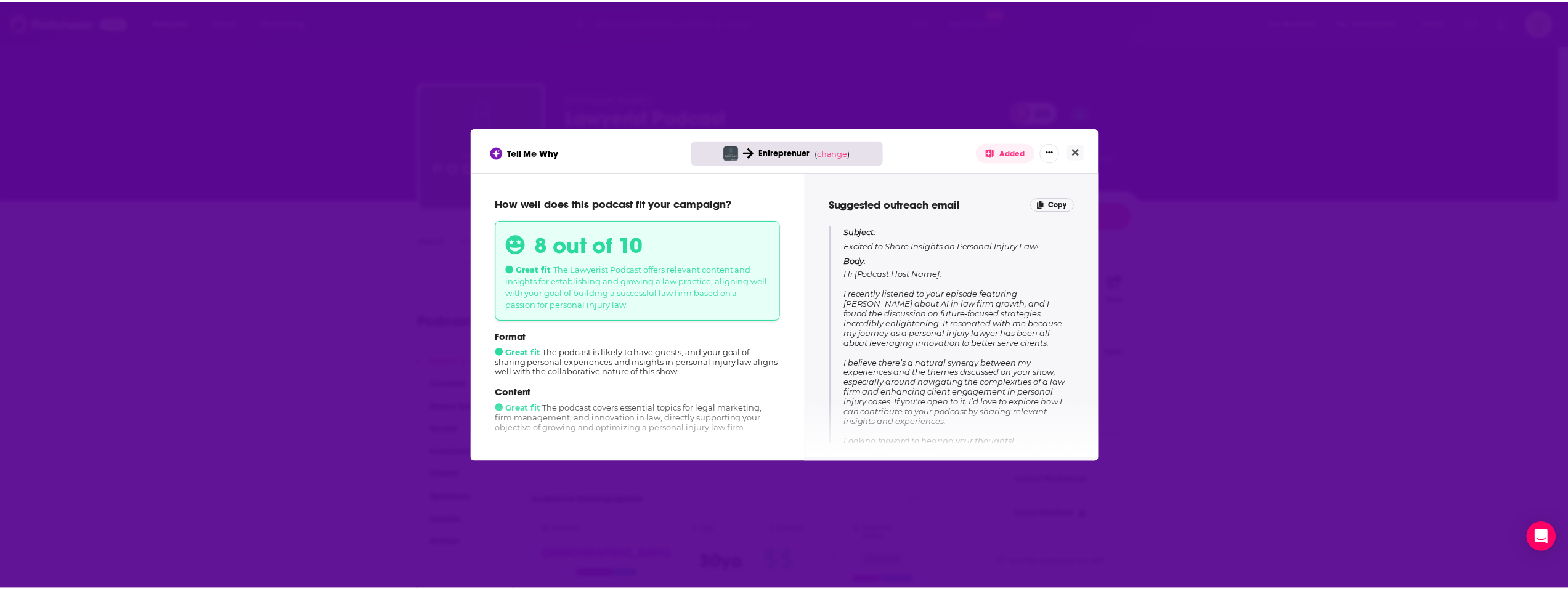
scroll to position [123, 0]
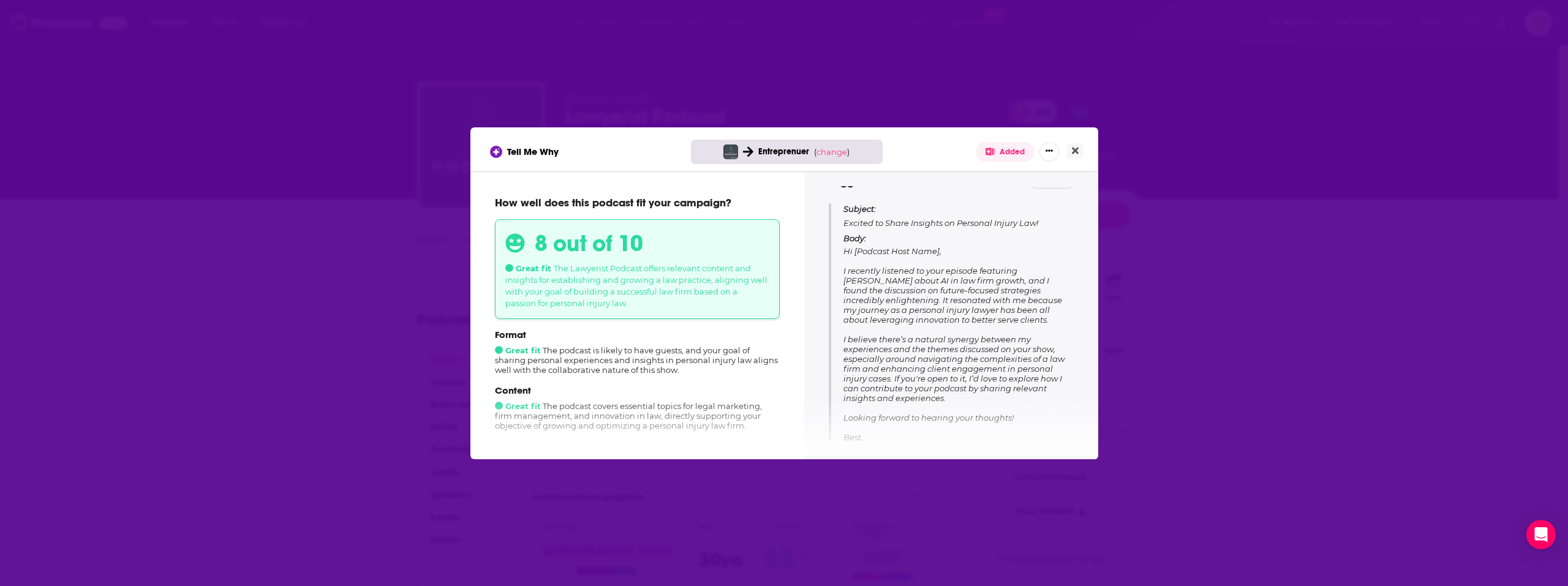
click at [269, 103] on div "Tell Me Why Entreprenuer ( change ) Added How well does this podcast fit your c…" at bounding box center [784, 293] width 1568 height 586
click at [283, 114] on div "Tell Me Why Entreprenuer ( change ) Added How well does this podcast fit your c…" at bounding box center [784, 293] width 1568 height 586
click at [1078, 150] on button "Close" at bounding box center [1075, 150] width 17 height 16
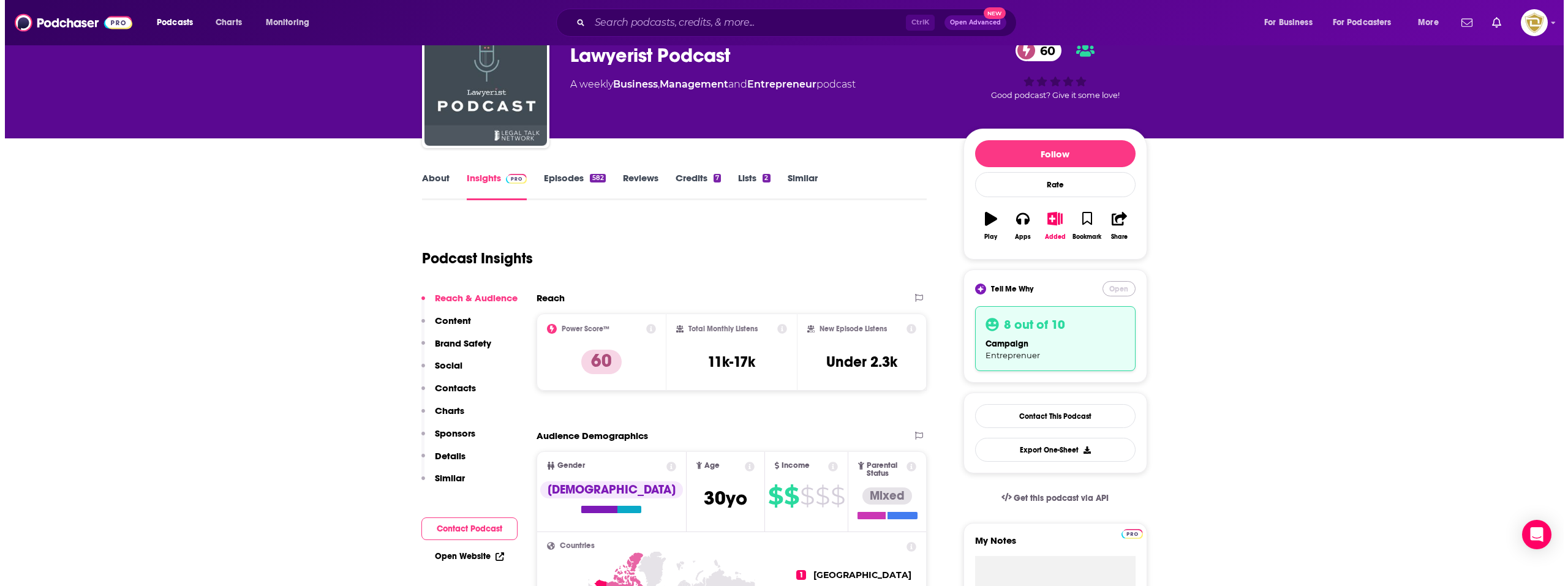
scroll to position [0, 0]
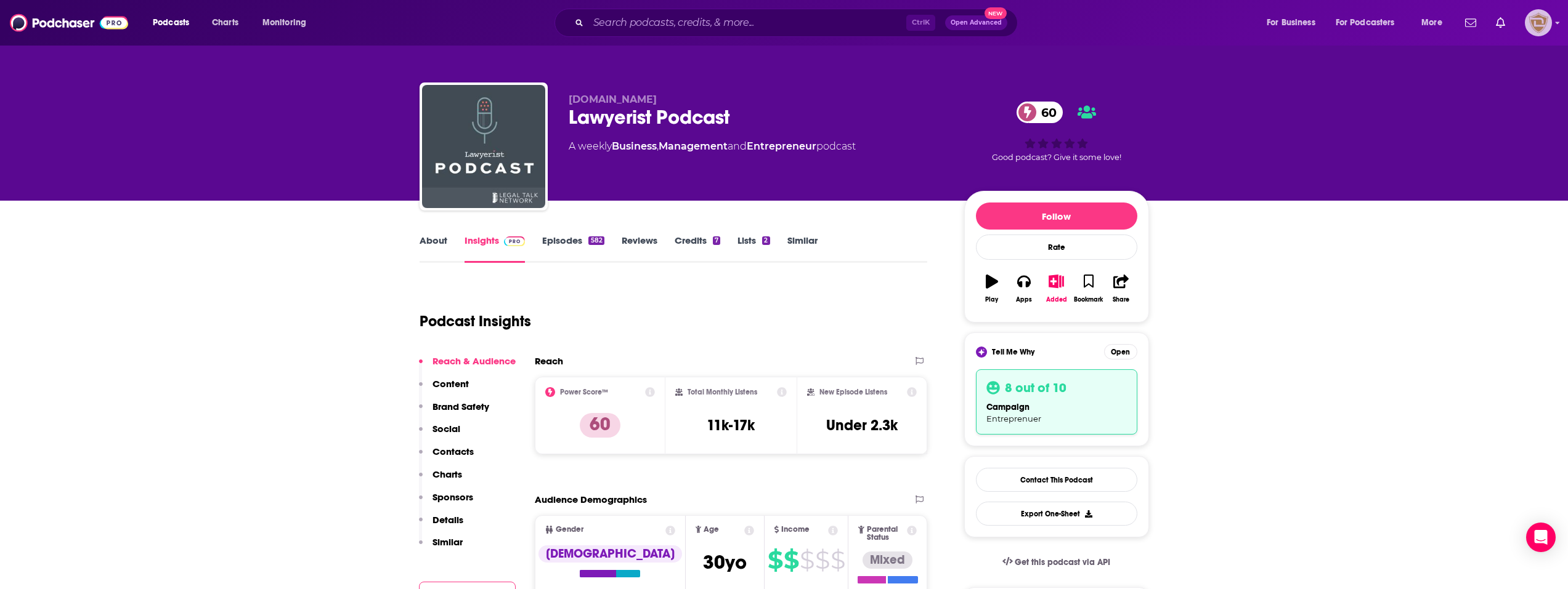
click at [1539, 25] on img "Logged in as desouzainjurylawyers" at bounding box center [1537, 22] width 27 height 27
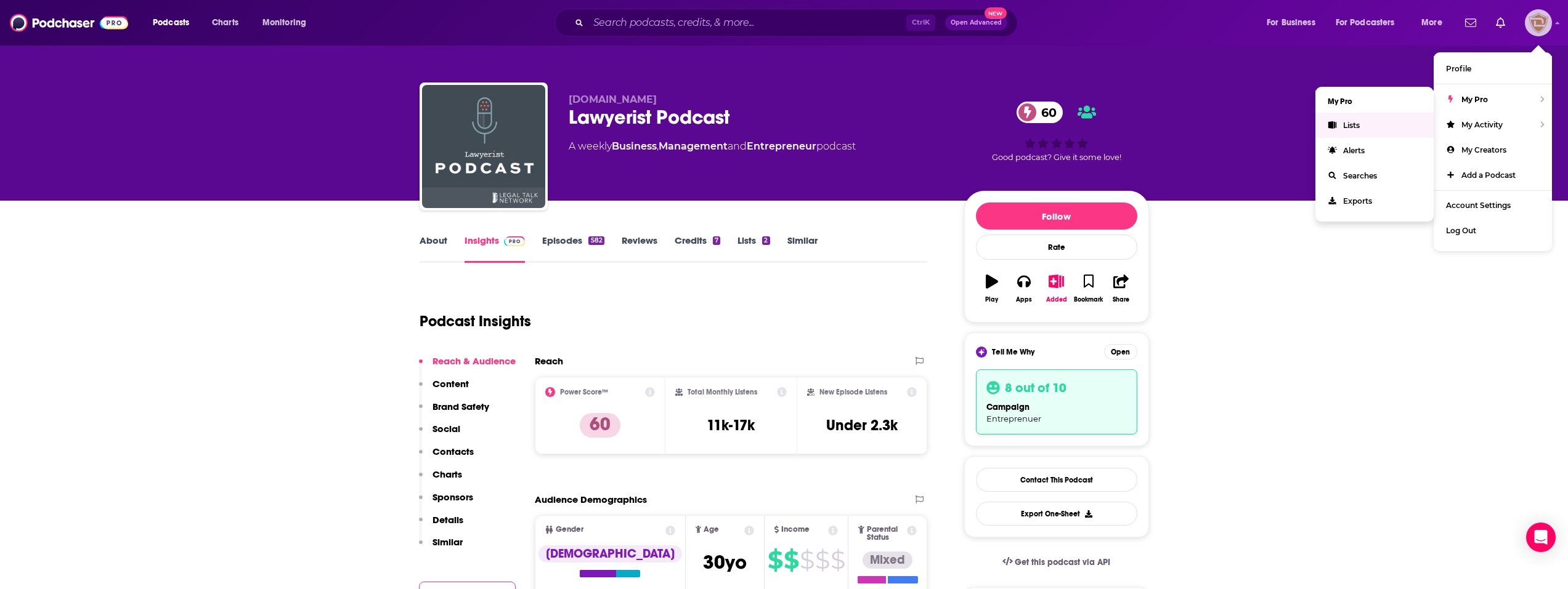
click at [1369, 131] on link "Lists" at bounding box center [1374, 125] width 118 height 25
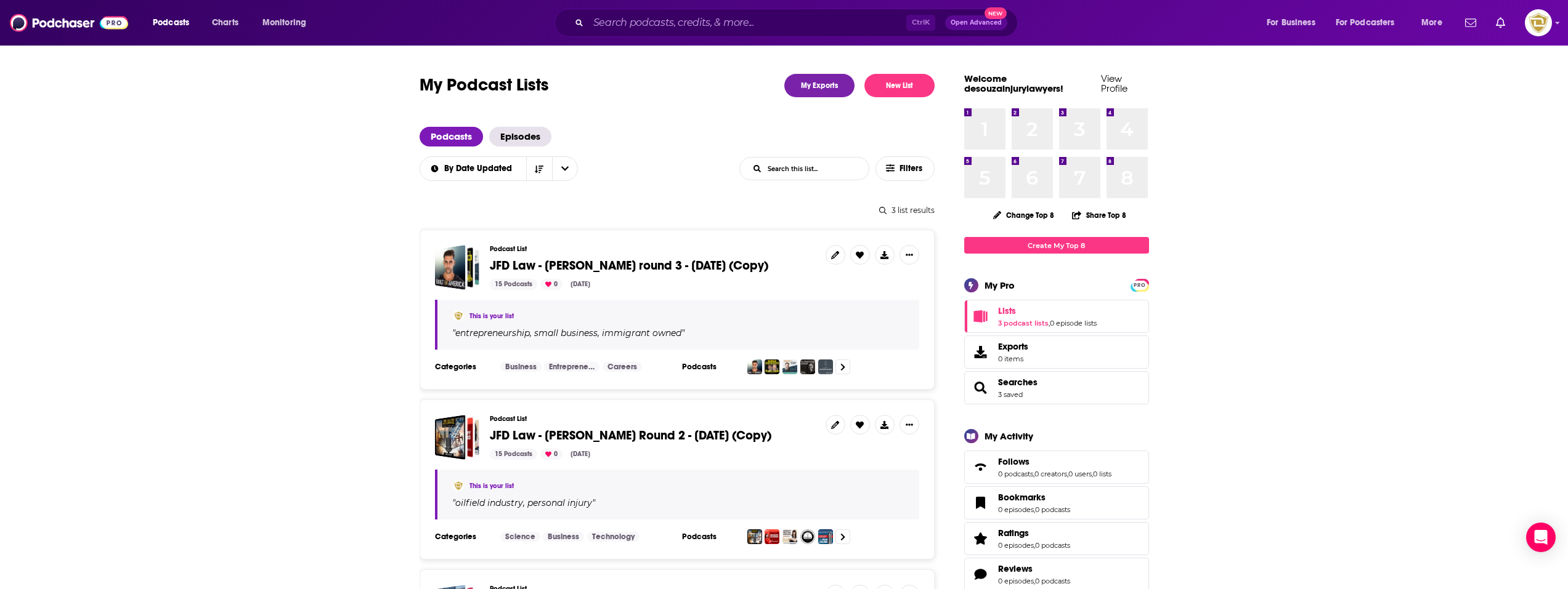
click at [624, 267] on span "JFD Law - [PERSON_NAME] round 3 - [DATE] (Copy)" at bounding box center [629, 265] width 278 height 16
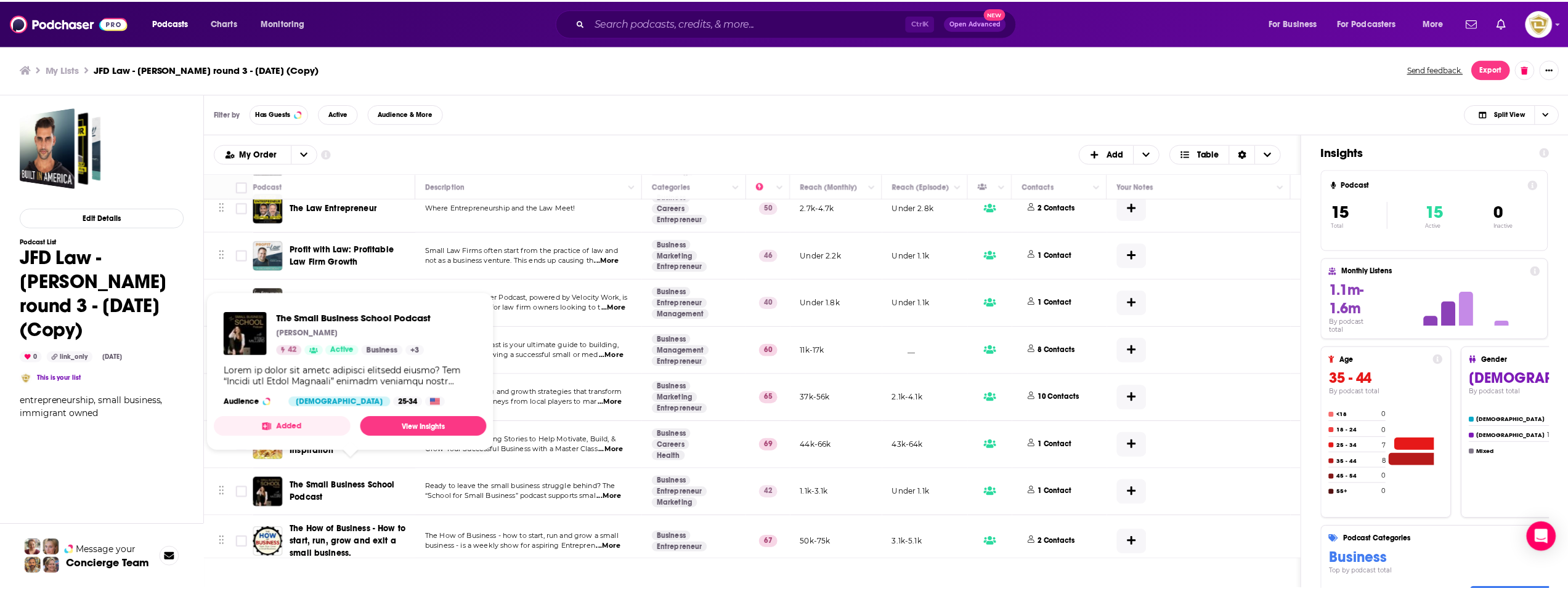
scroll to position [123, 0]
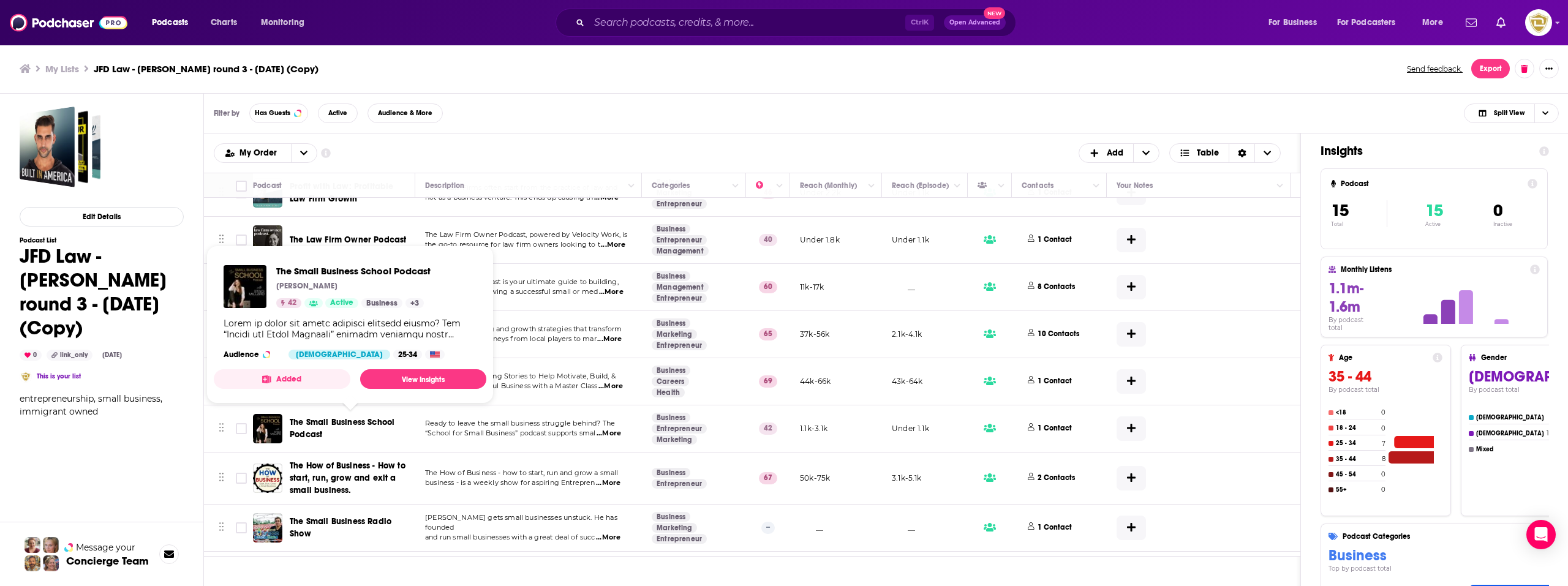
click at [313, 437] on span "The Small Business School Podcast" at bounding box center [342, 428] width 105 height 23
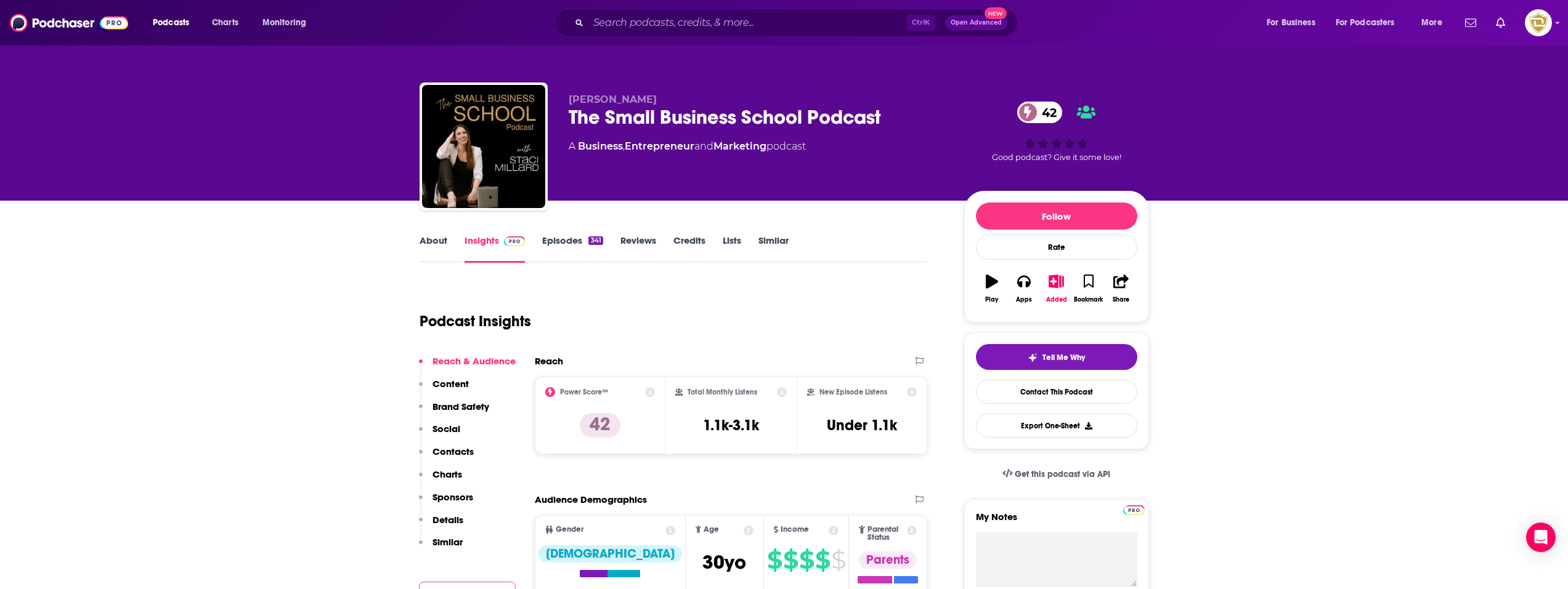
click at [443, 252] on link "About" at bounding box center [433, 249] width 28 height 29
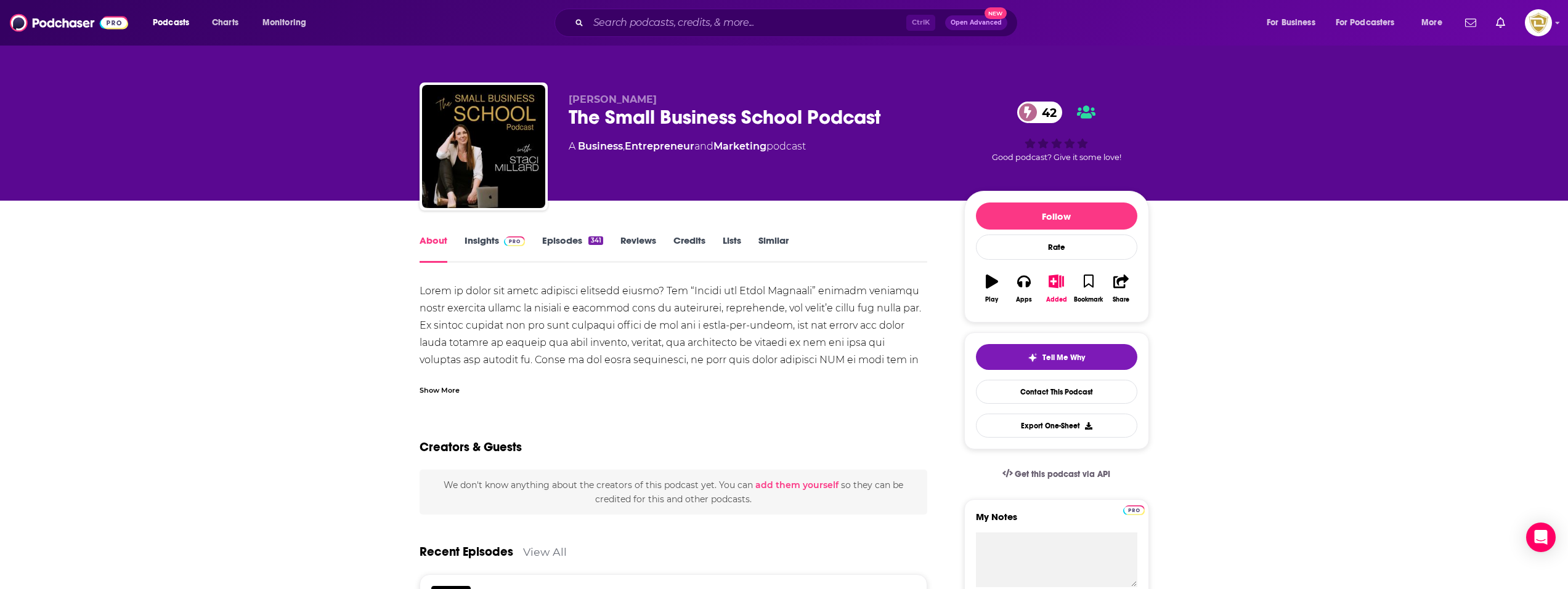
click at [439, 391] on div "Show More" at bounding box center [439, 390] width 40 height 12
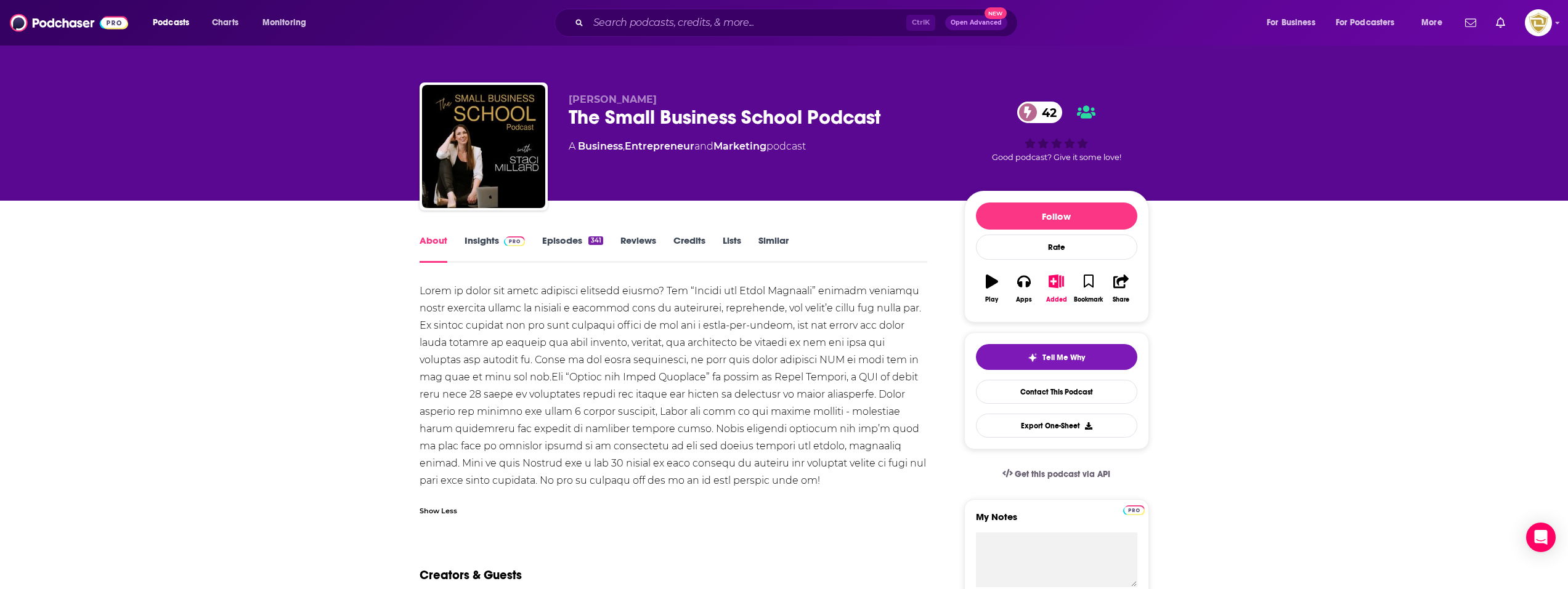
click at [480, 237] on link "Insights" at bounding box center [495, 249] width 61 height 29
